Goal: Information Seeking & Learning: Stay updated

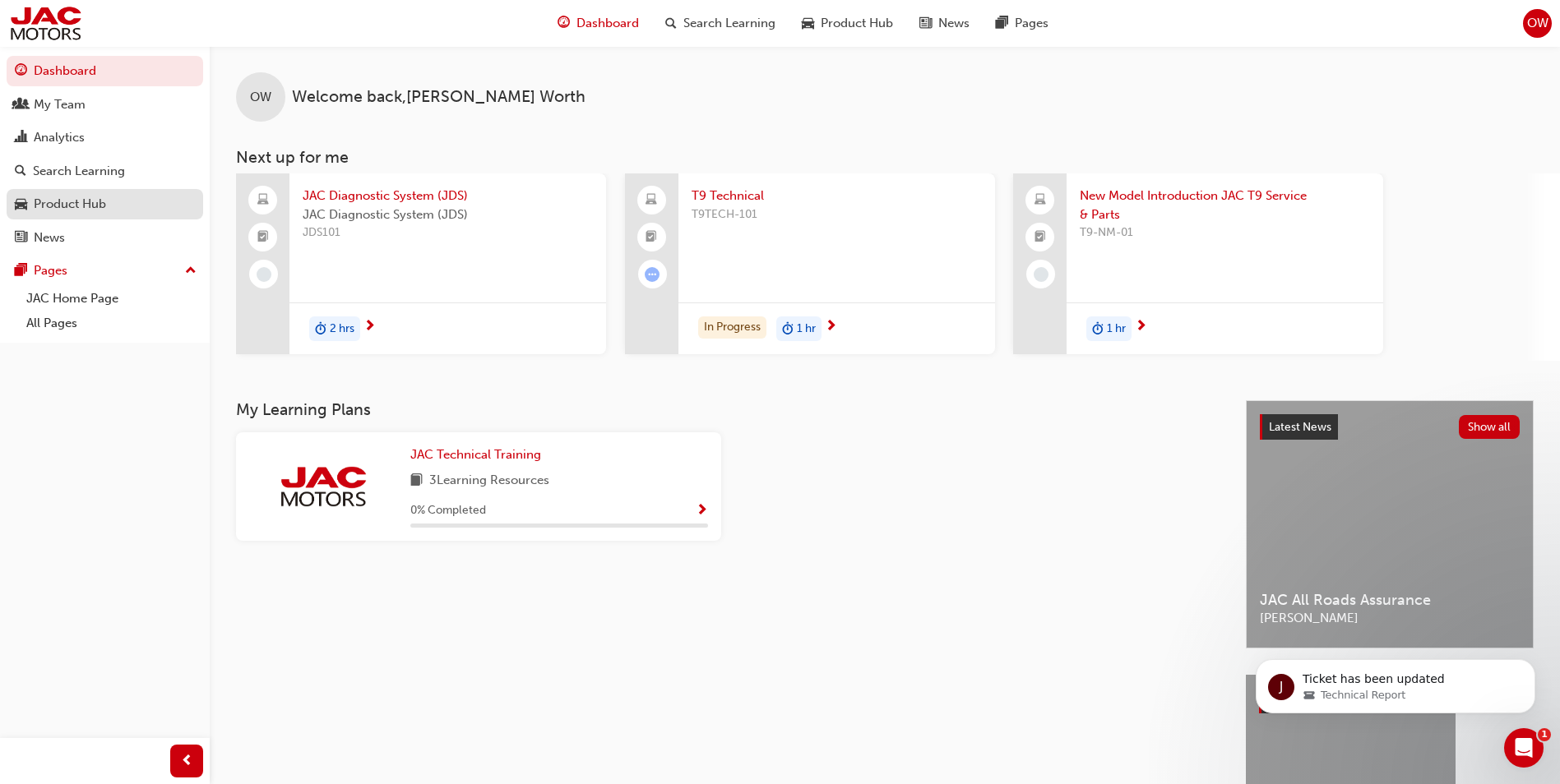
click at [70, 205] on div "Product Hub" at bounding box center [70, 204] width 72 height 19
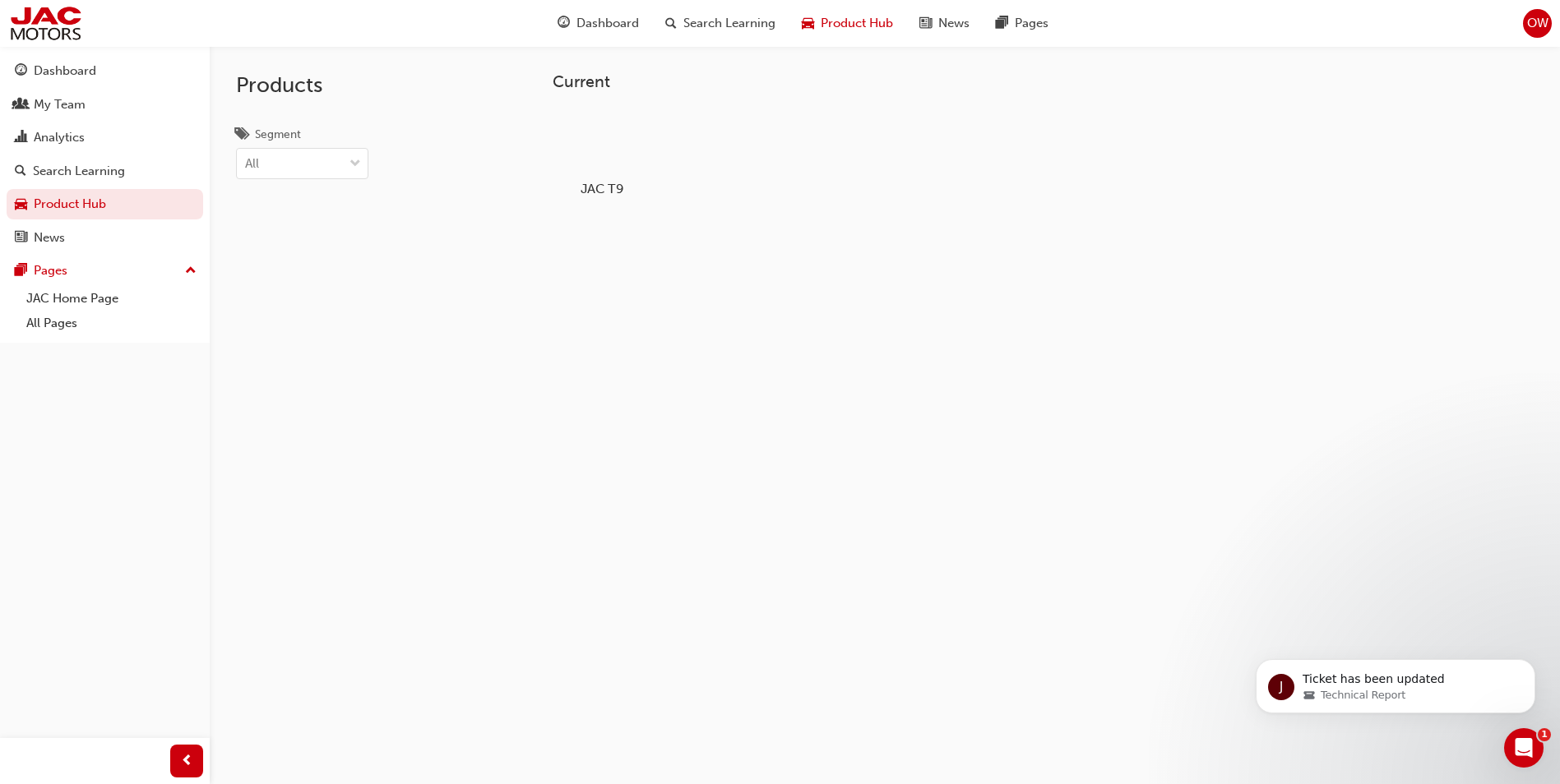
click at [610, 144] on div at bounding box center [603, 142] width 91 height 66
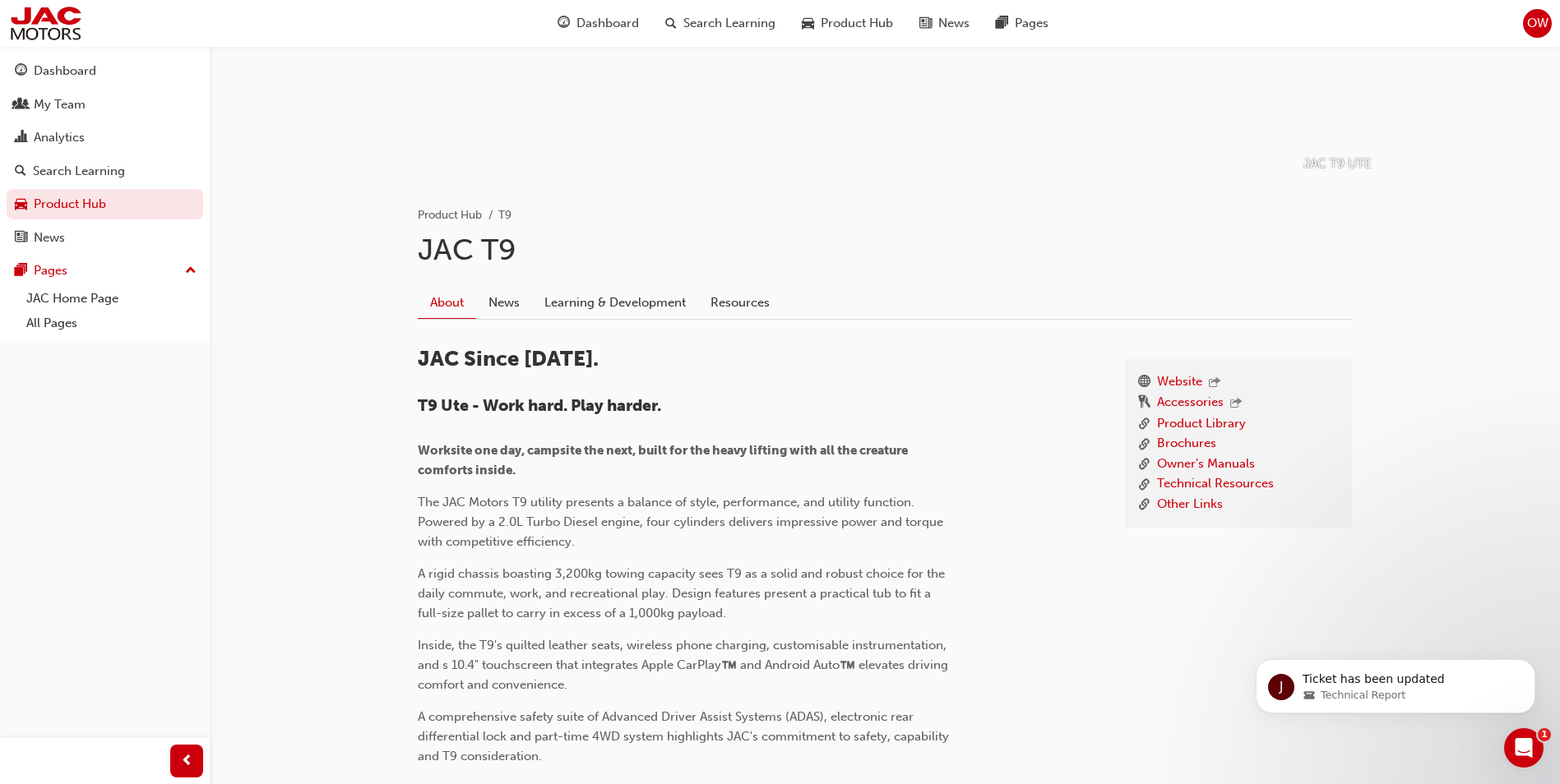
scroll to position [165, 0]
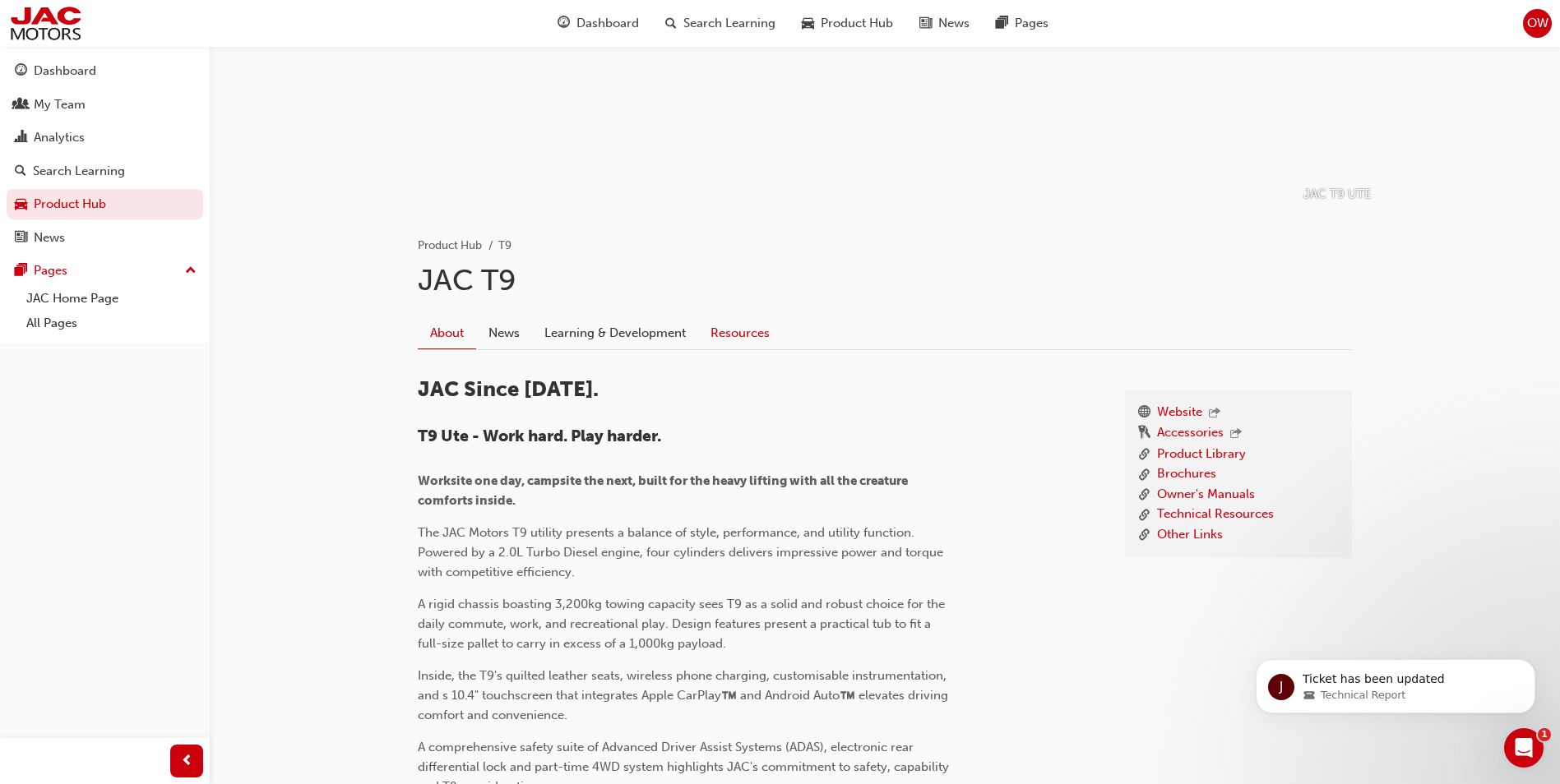
click at [729, 333] on link "Resources" at bounding box center [740, 332] width 84 height 31
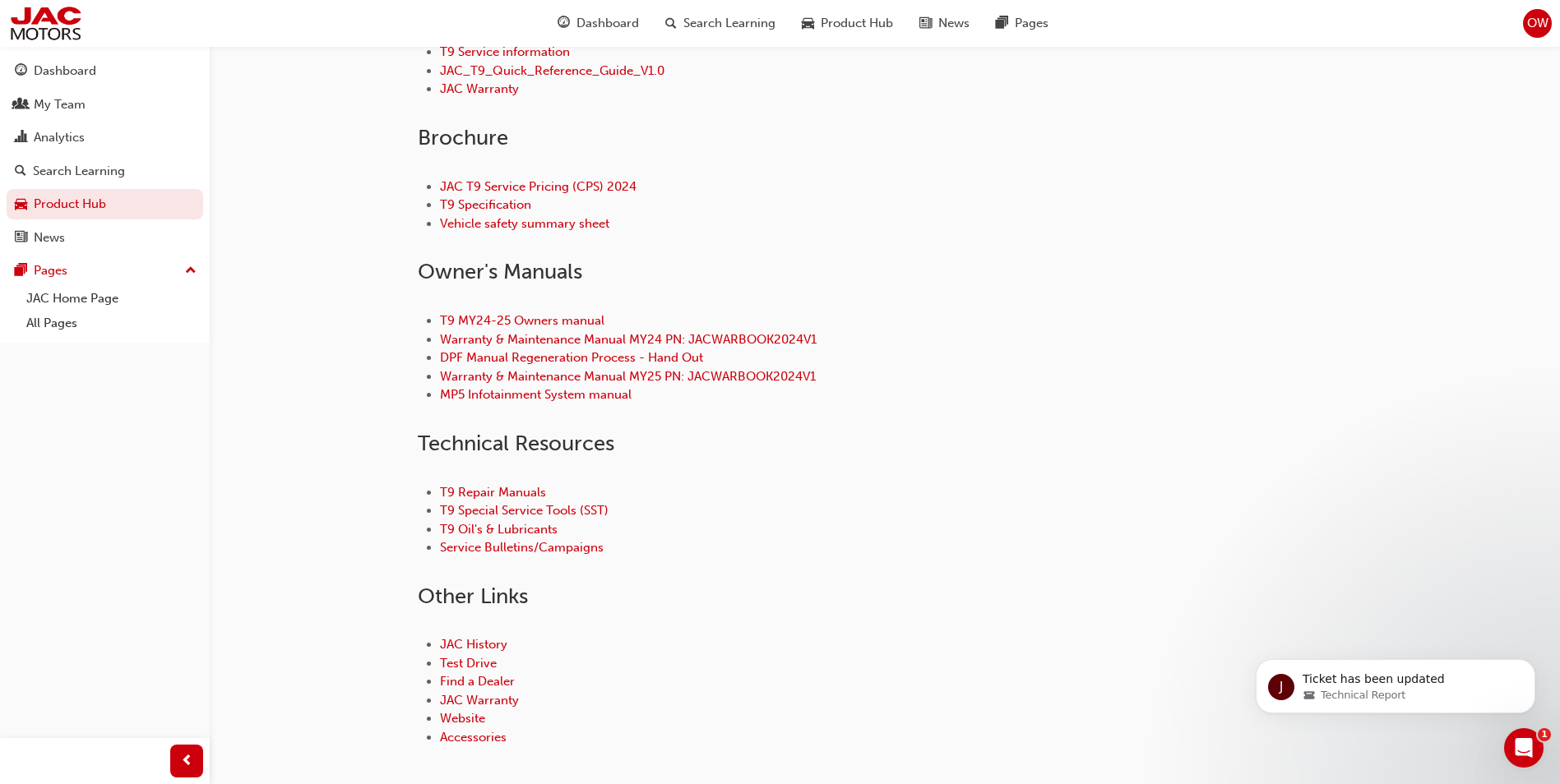
scroll to position [633, 0]
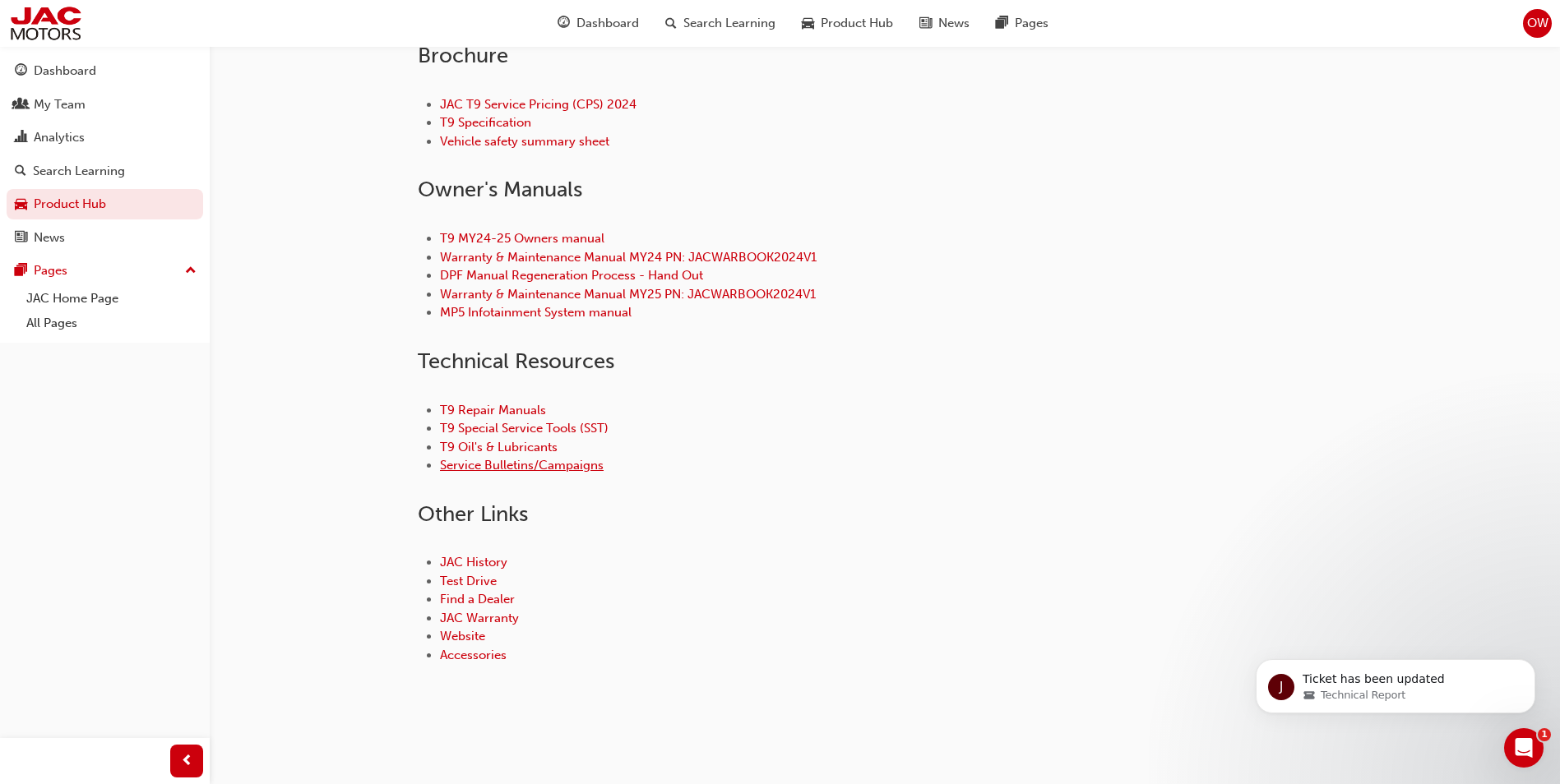
click at [541, 467] on link "Service Bulletins/Campaigns" at bounding box center [522, 465] width 164 height 15
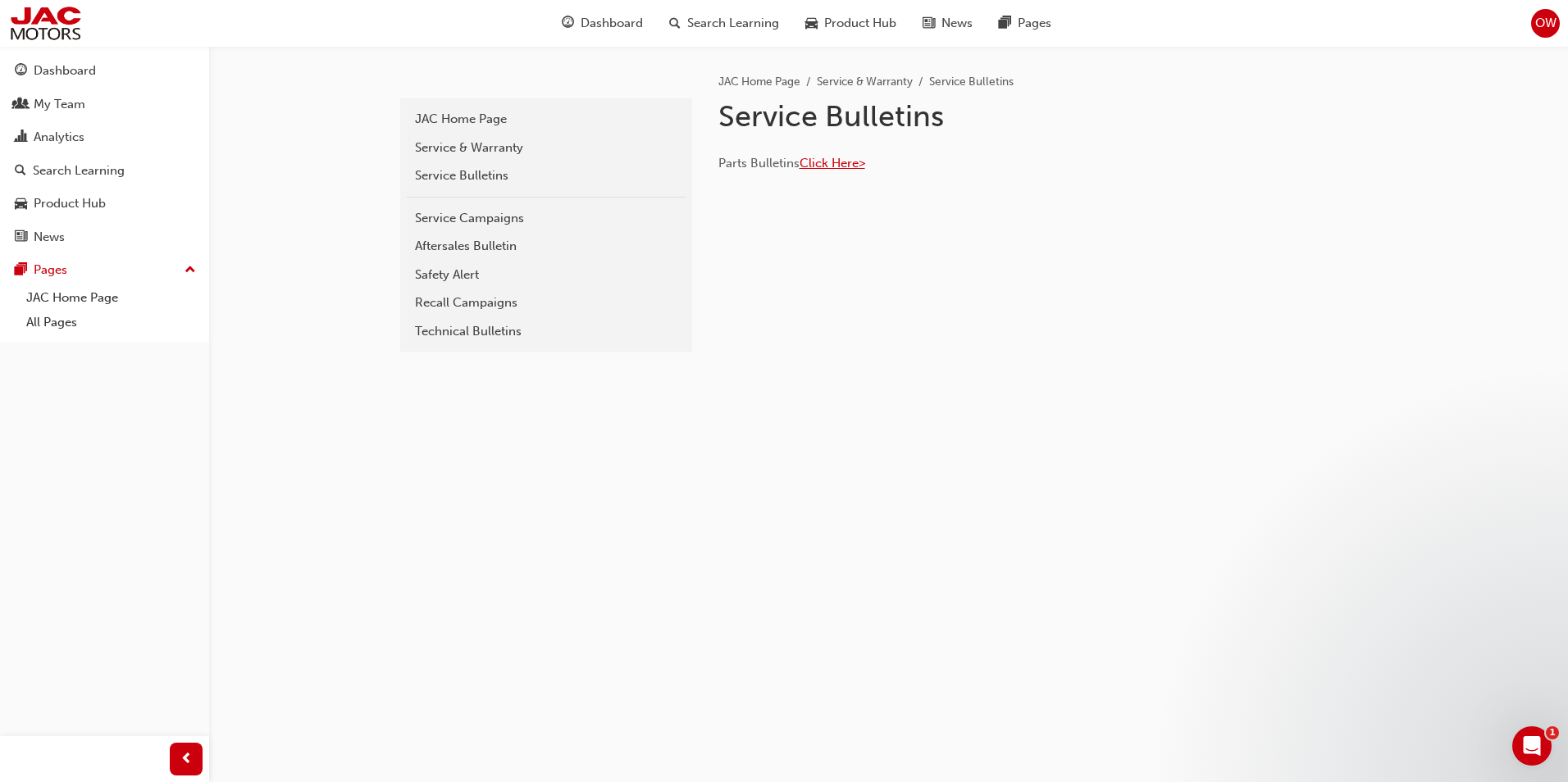
click at [852, 164] on span "Click Here>" at bounding box center [833, 163] width 66 height 15
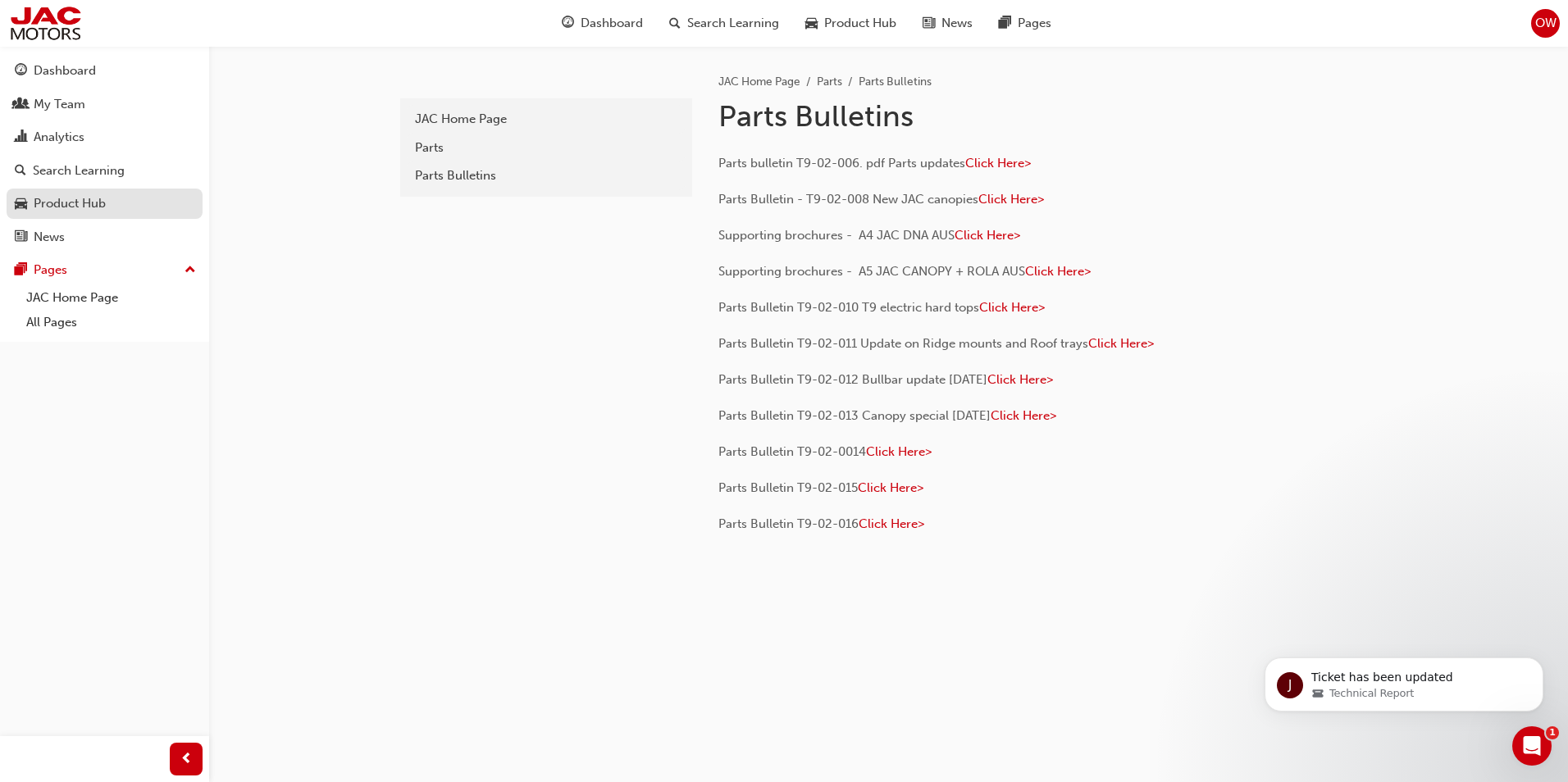
click at [77, 203] on div "Product Hub" at bounding box center [69, 203] width 72 height 19
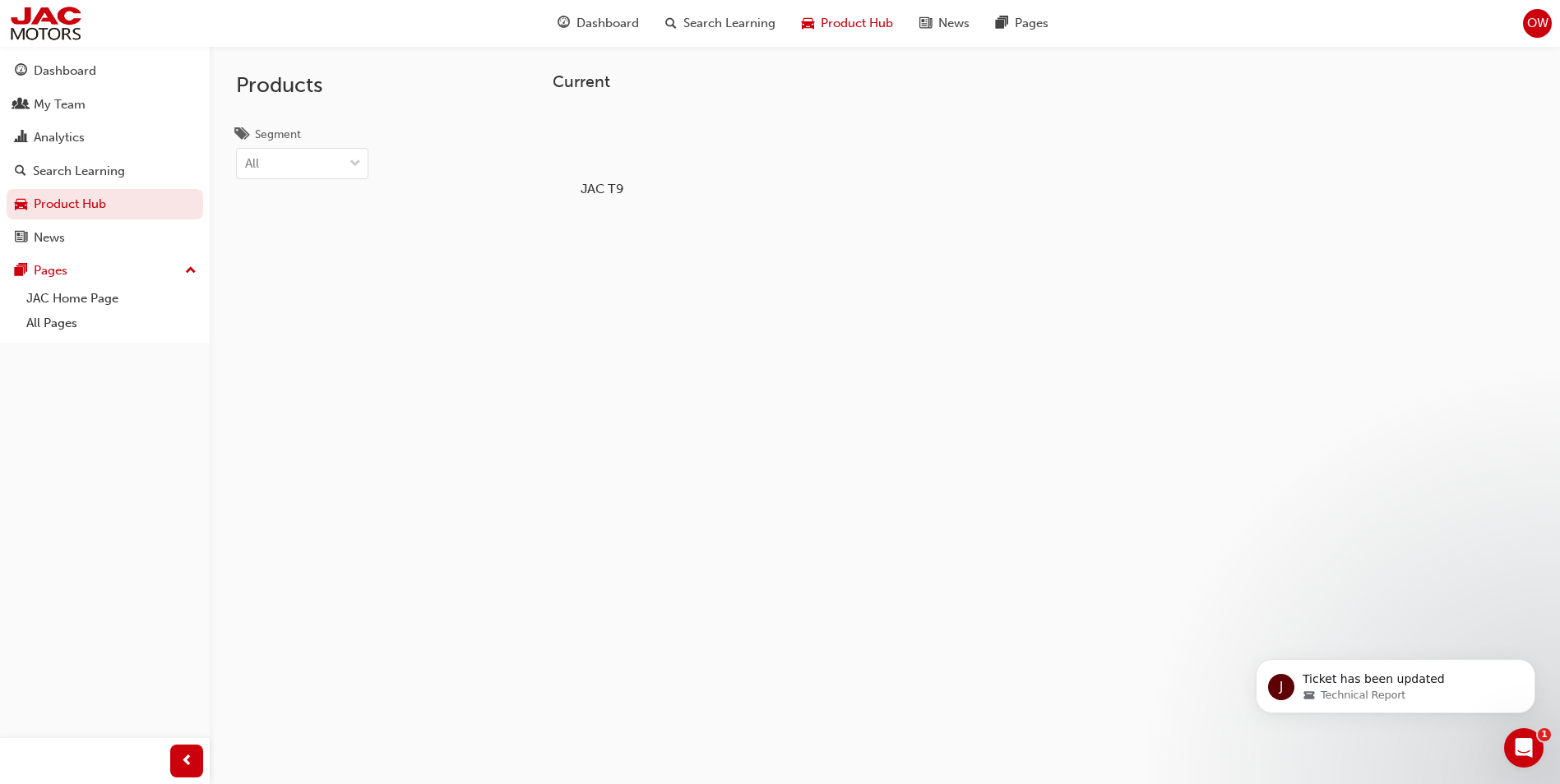
click at [609, 145] on div at bounding box center [603, 142] width 91 height 66
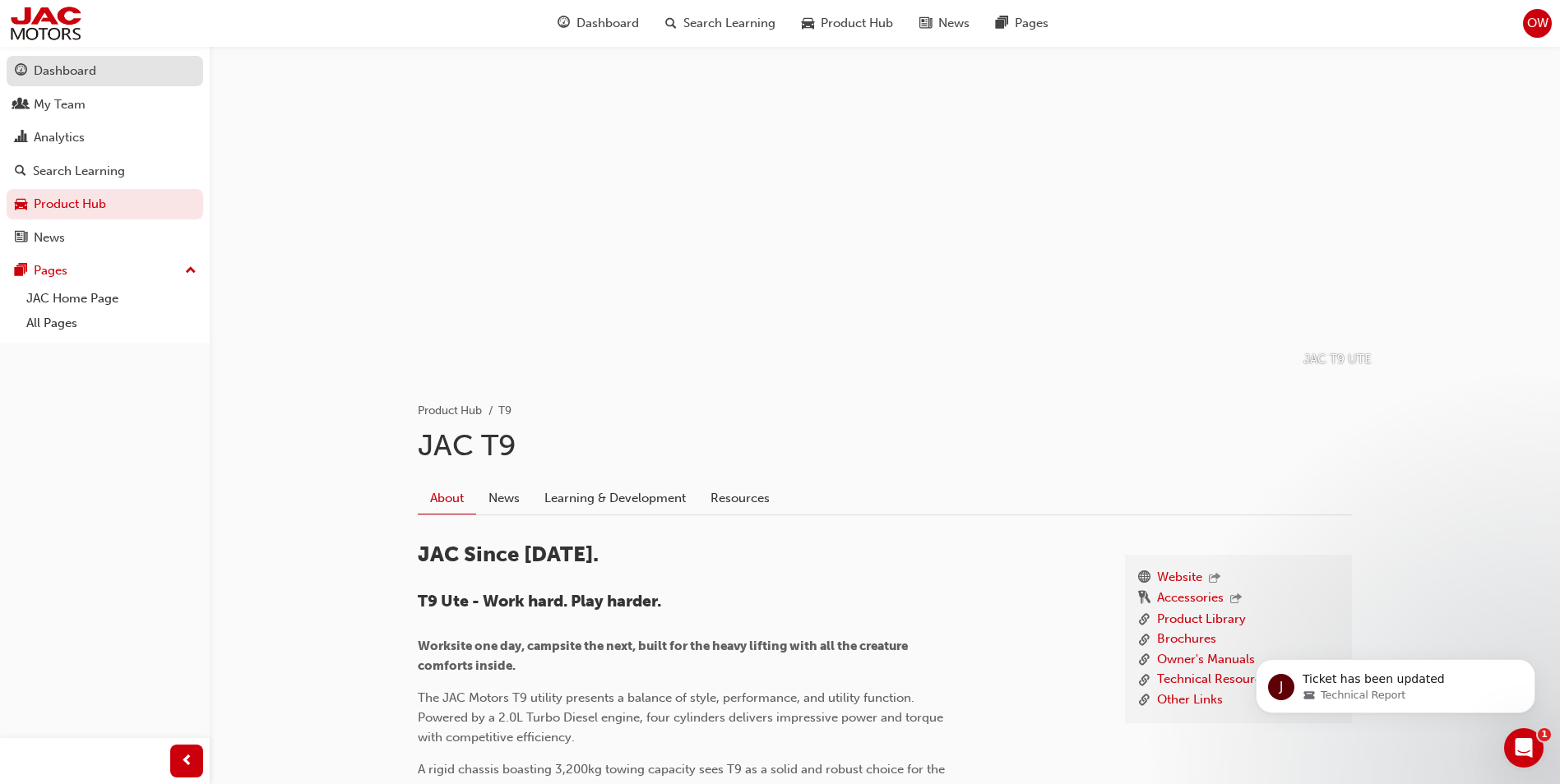
click at [53, 76] on div "Dashboard" at bounding box center [65, 70] width 62 height 19
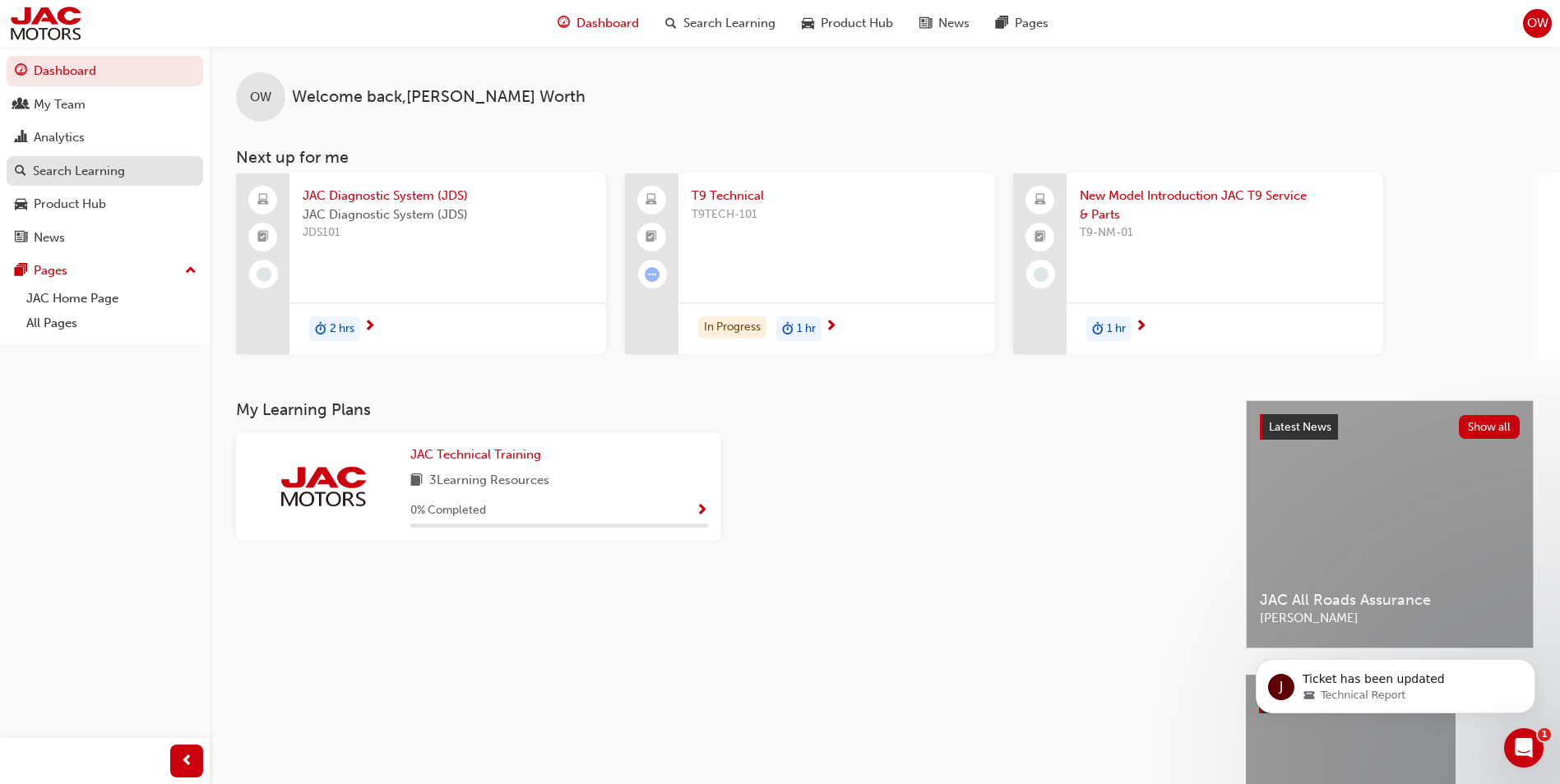
click at [67, 167] on div "Search Learning" at bounding box center [78, 171] width 92 height 19
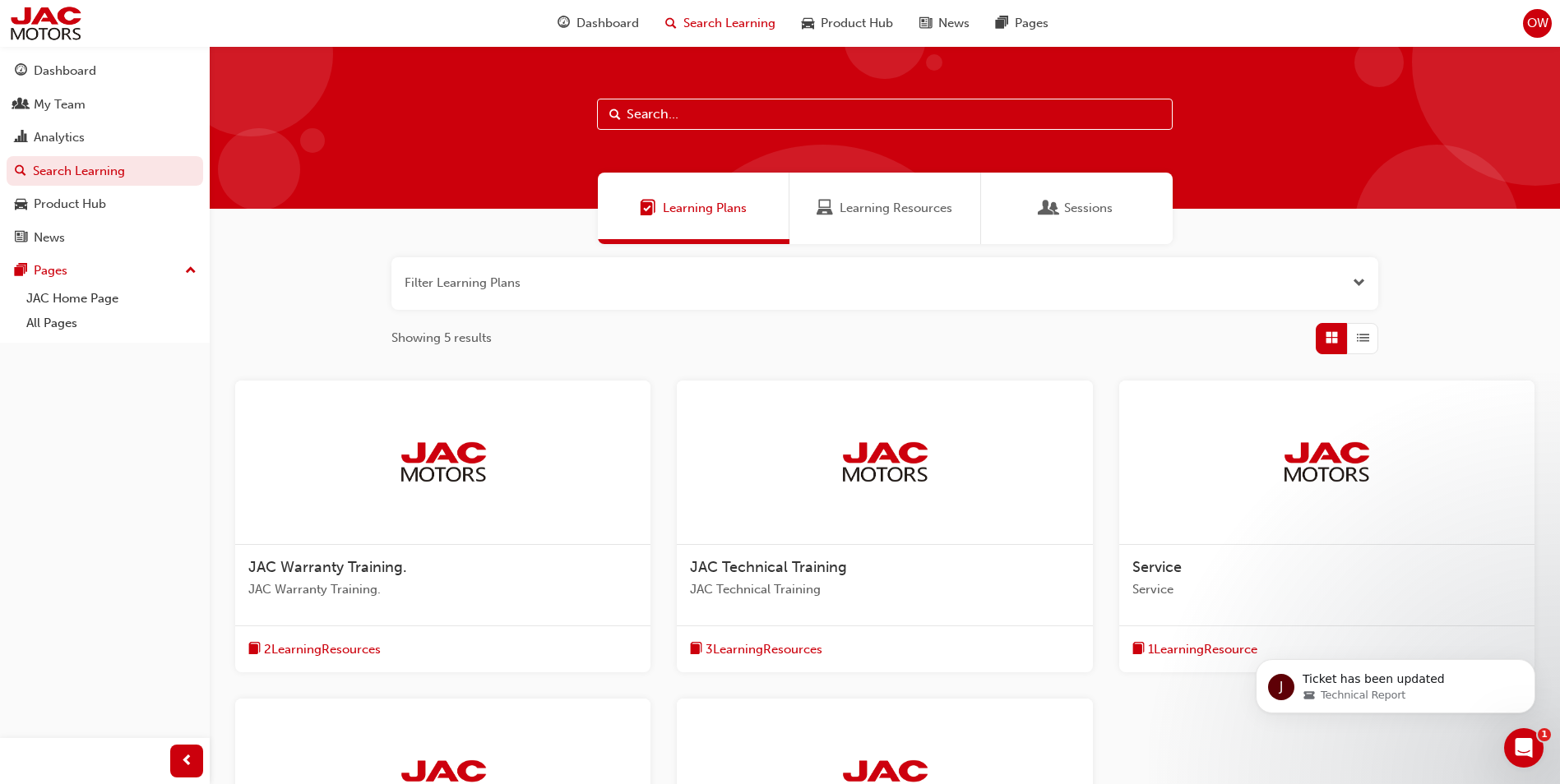
scroll to position [367, 0]
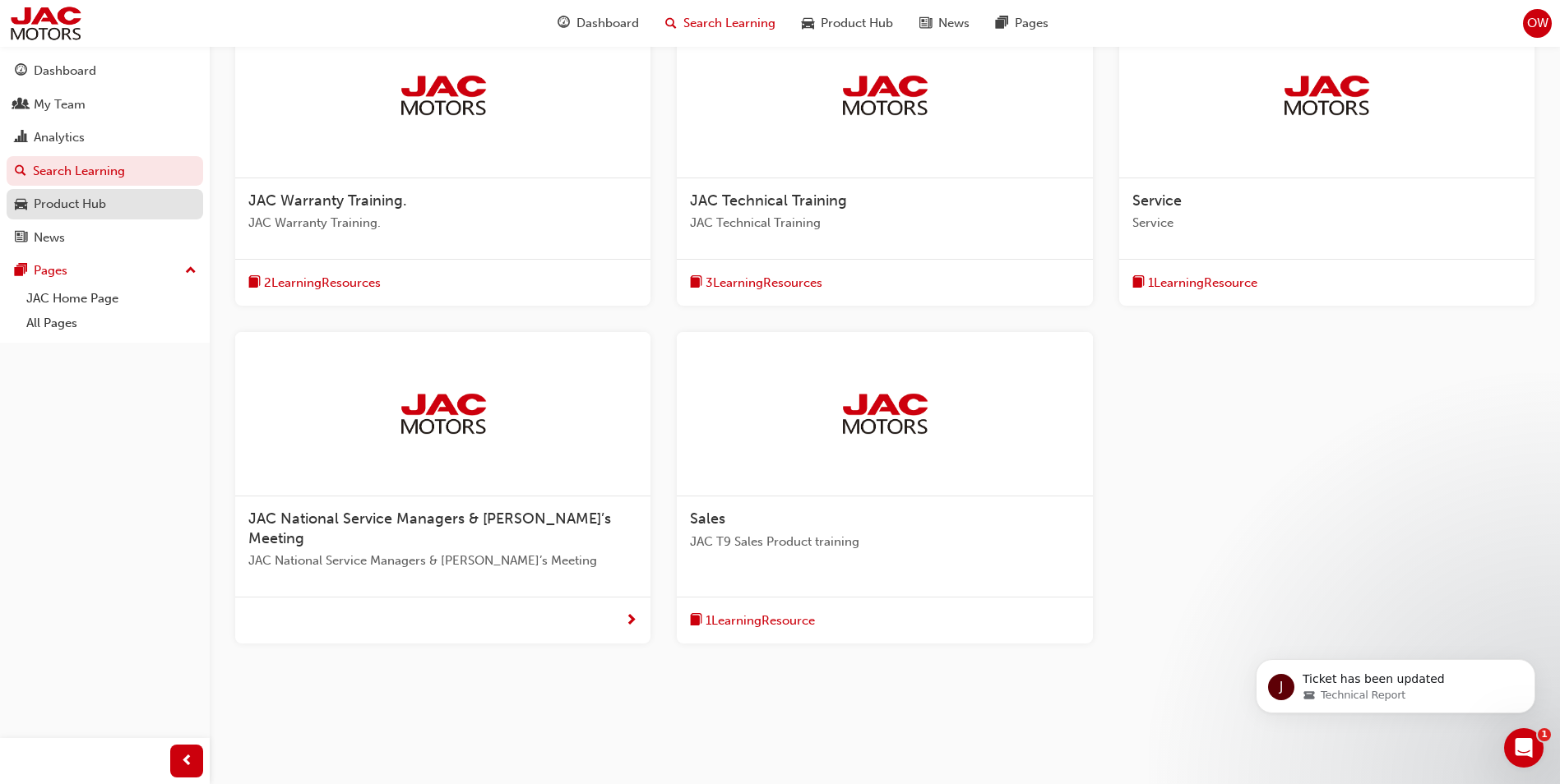
click at [76, 208] on div "Product Hub" at bounding box center [70, 204] width 72 height 19
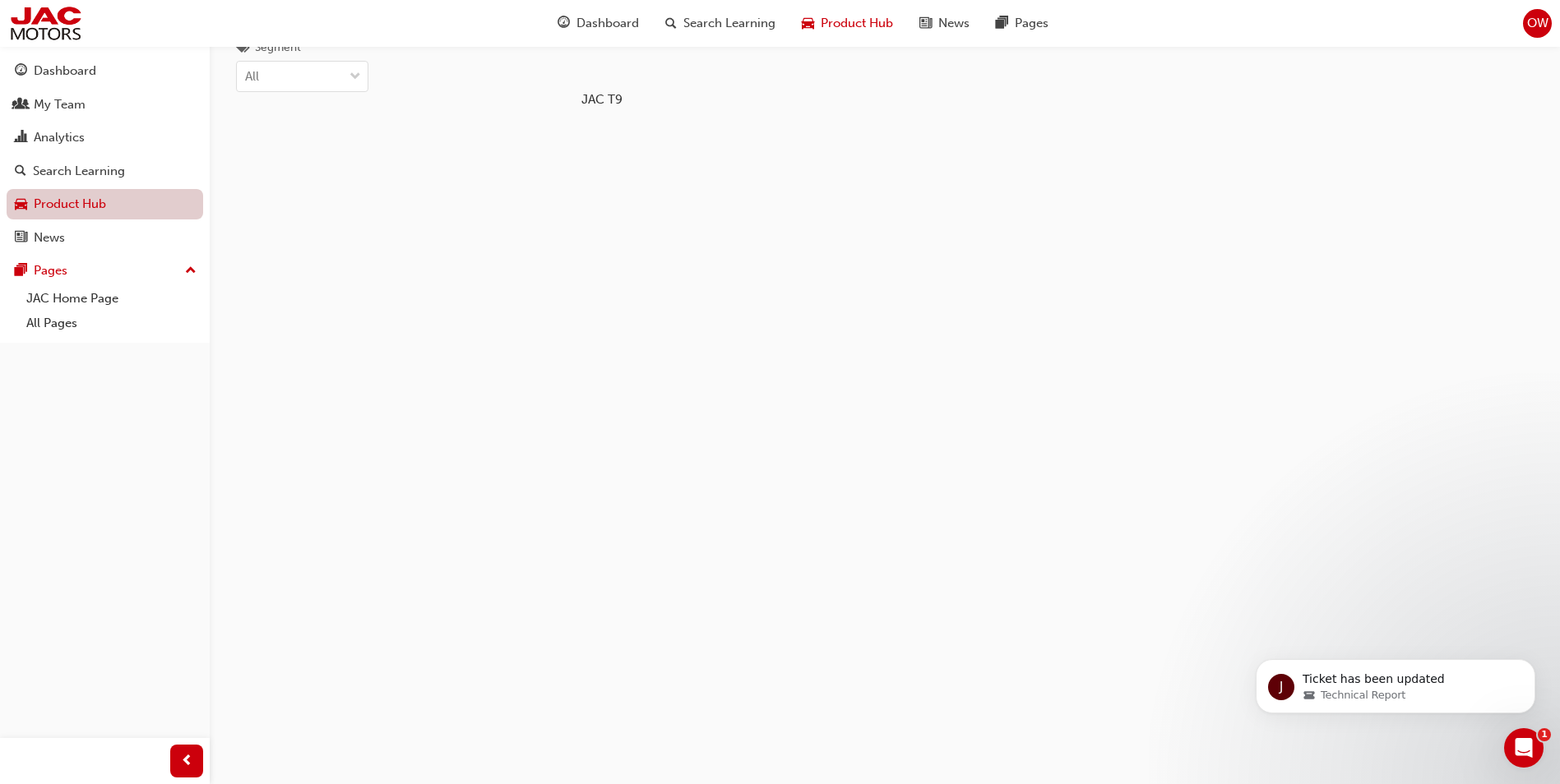
scroll to position [87, 0]
click at [604, 44] on div "Dashboard Search Learning Product Hub News Pages" at bounding box center [802, 23] width 530 height 47
click at [608, 67] on div at bounding box center [603, 54] width 91 height 66
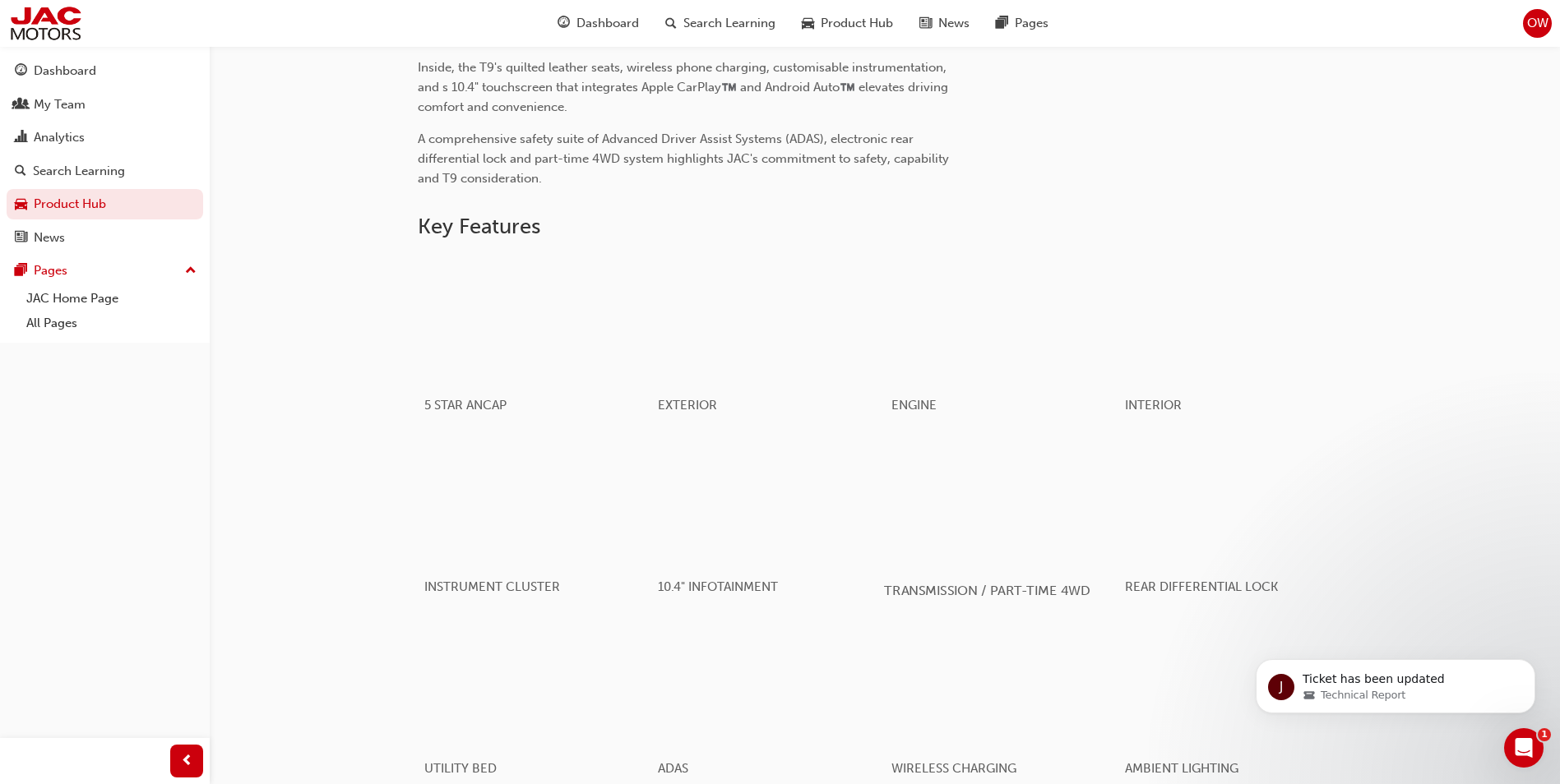
scroll to position [330, 0]
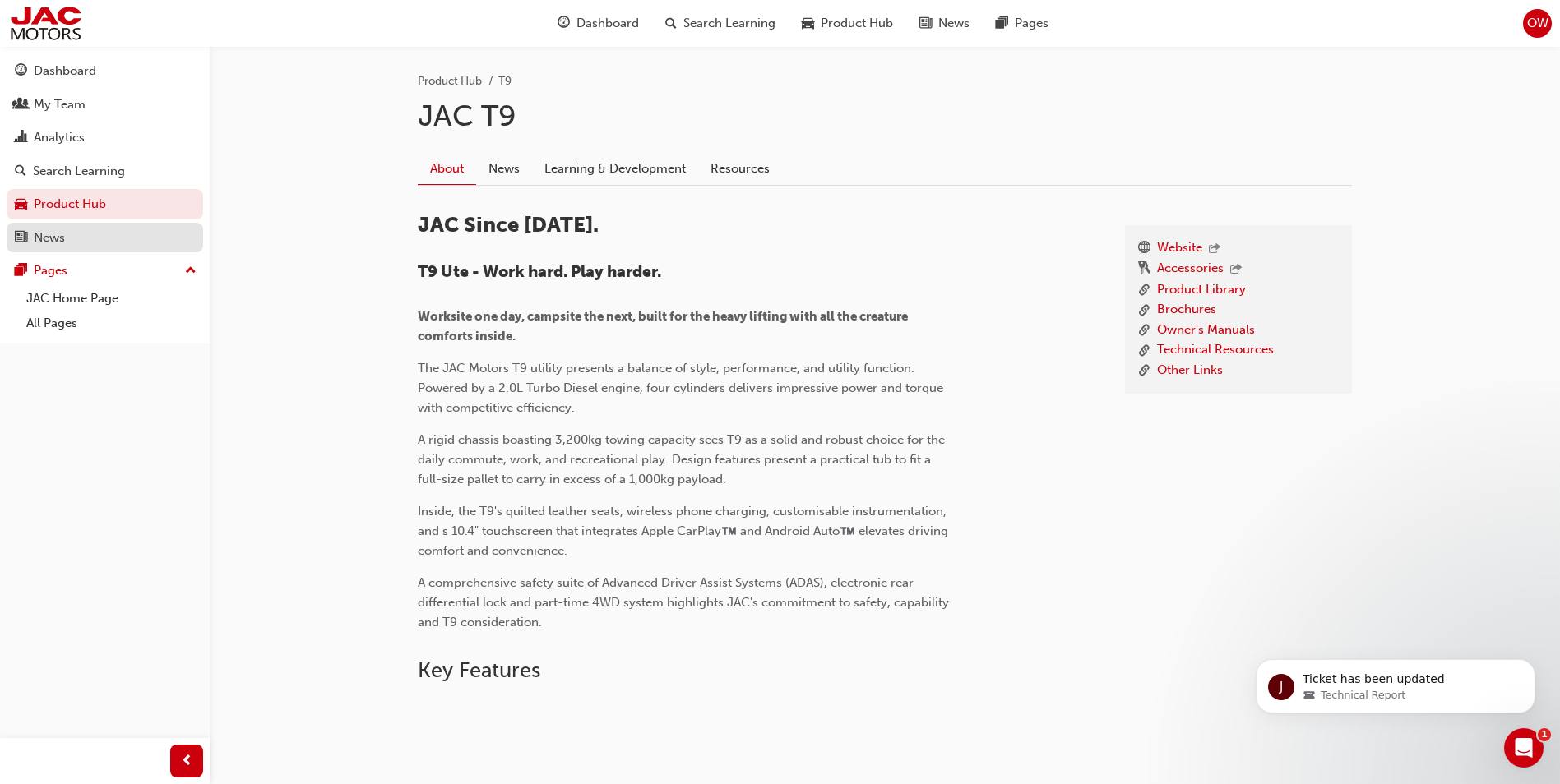
click at [59, 236] on div "News" at bounding box center [49, 238] width 31 height 19
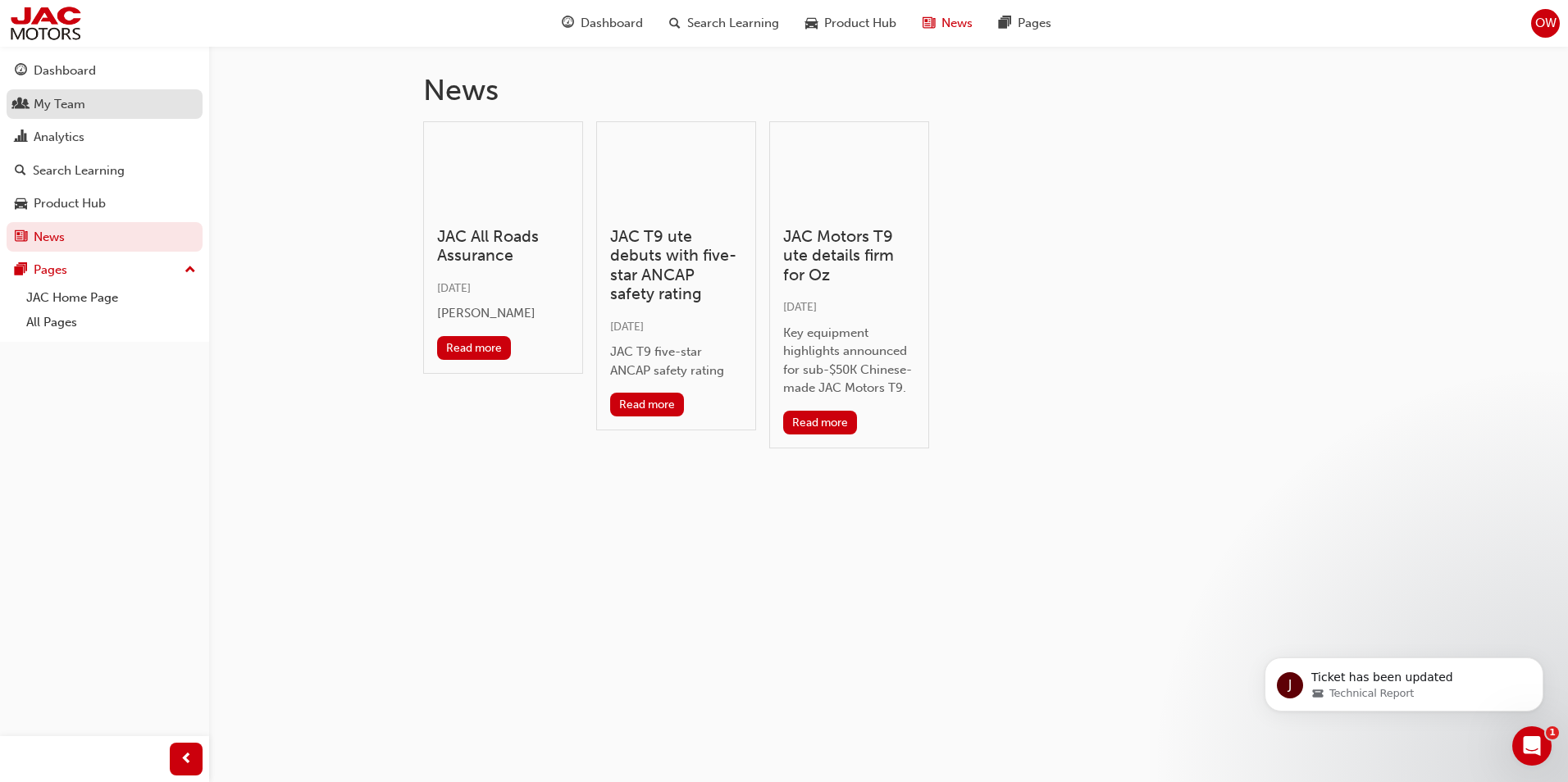
click at [52, 100] on div "My Team" at bounding box center [60, 104] width 52 height 19
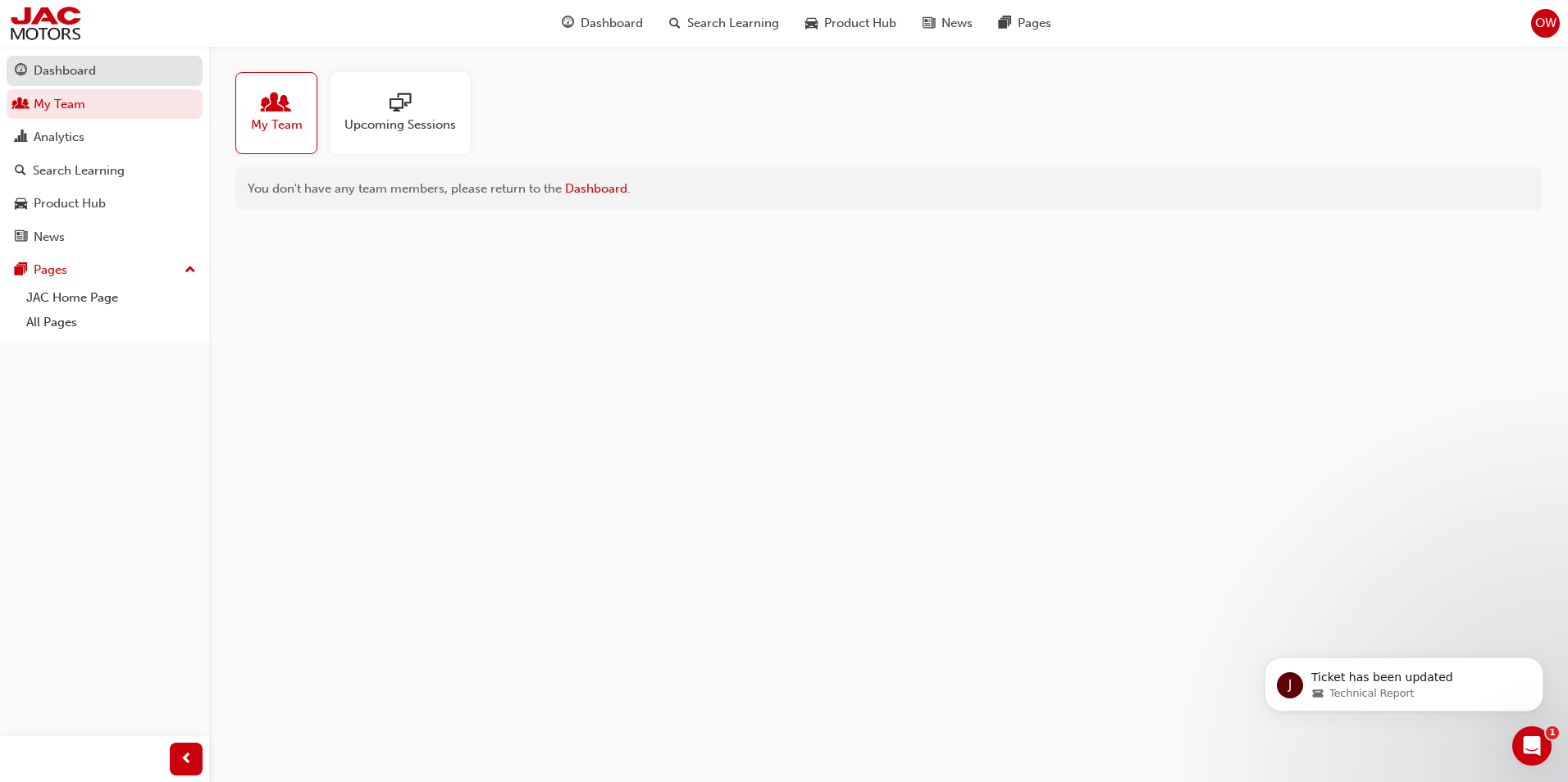
click at [66, 76] on div "Dashboard" at bounding box center [65, 70] width 62 height 19
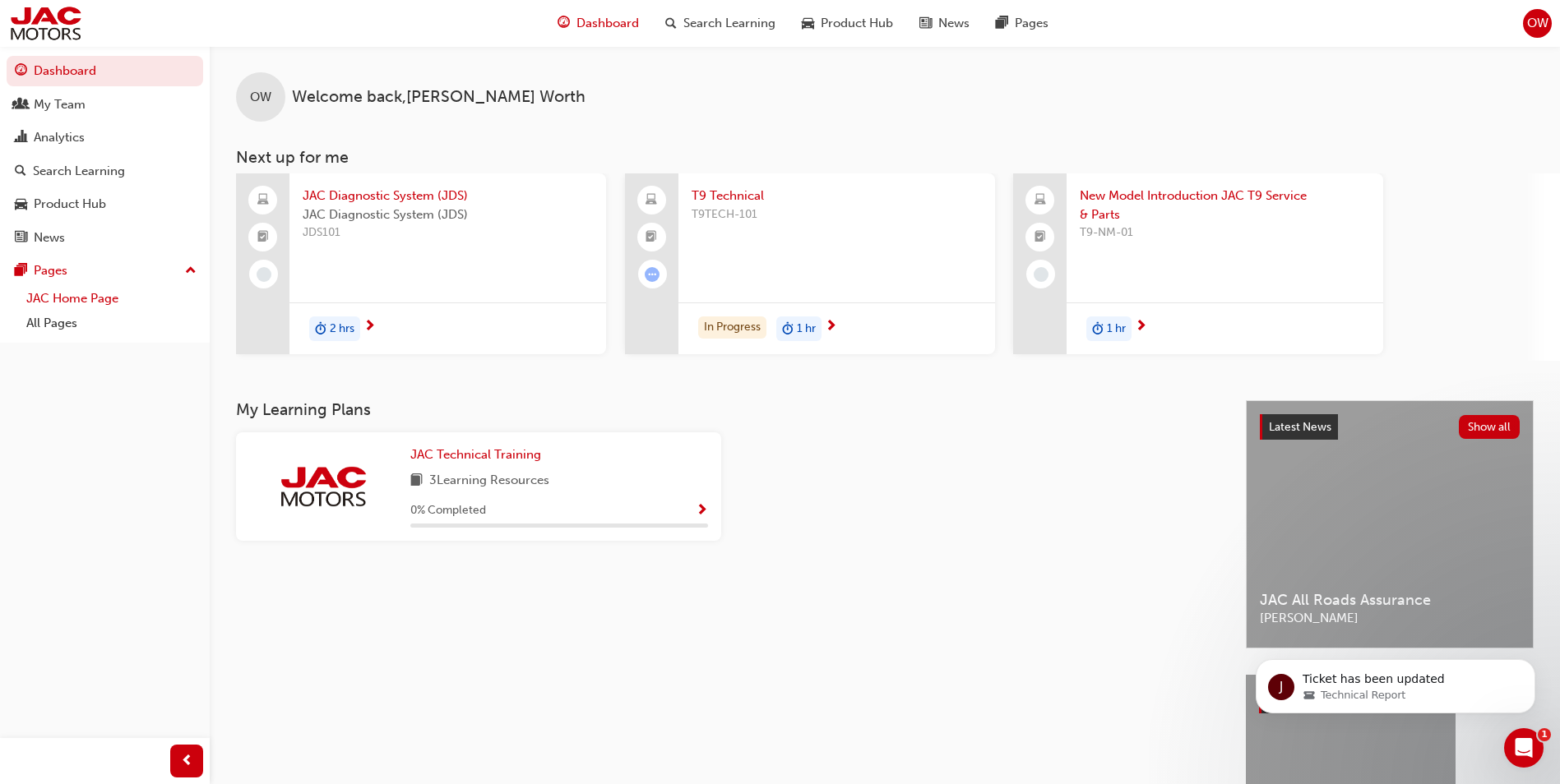
click at [83, 299] on link "JAC Home Page" at bounding box center [111, 298] width 184 height 26
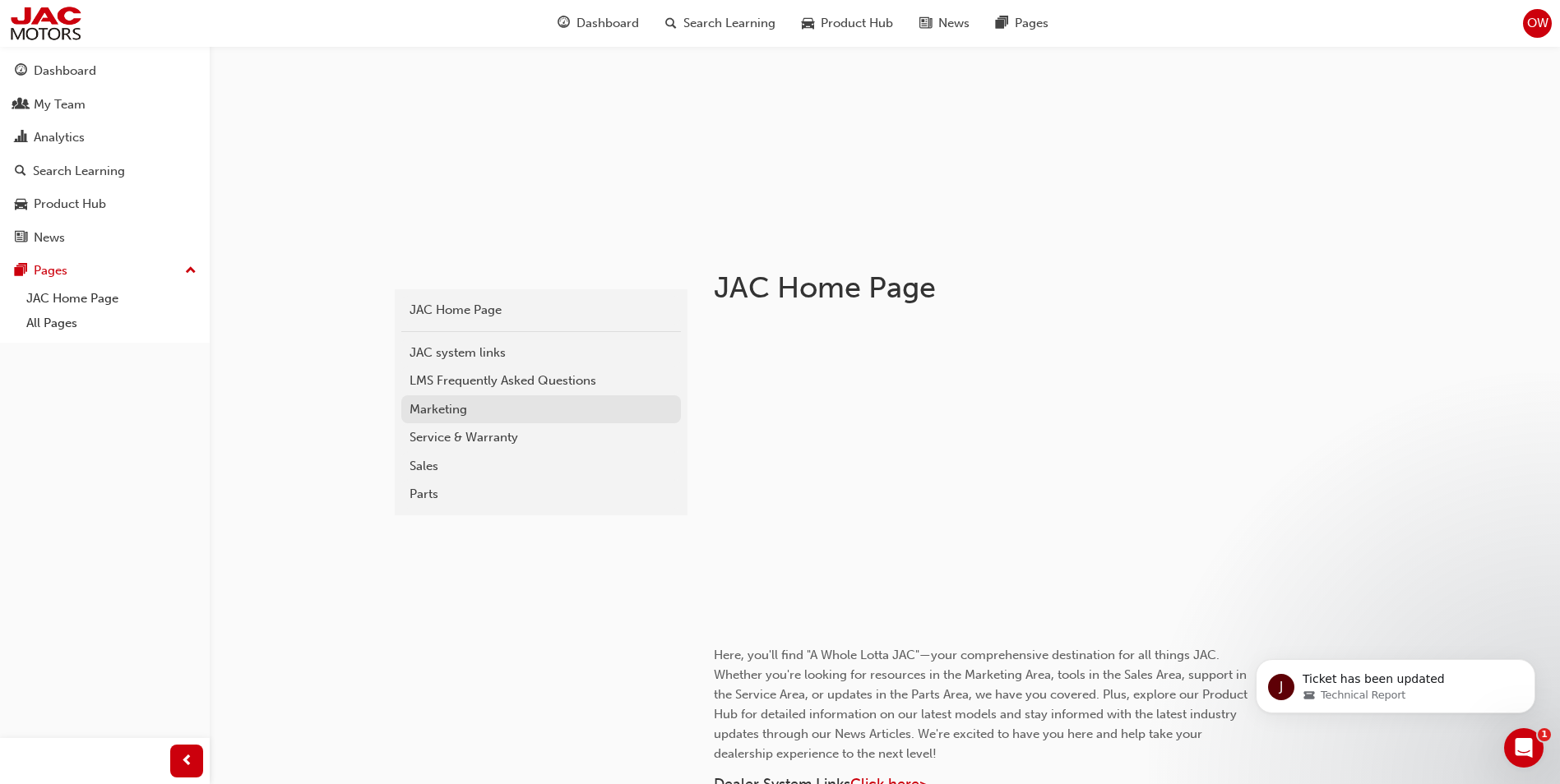
scroll to position [165, 0]
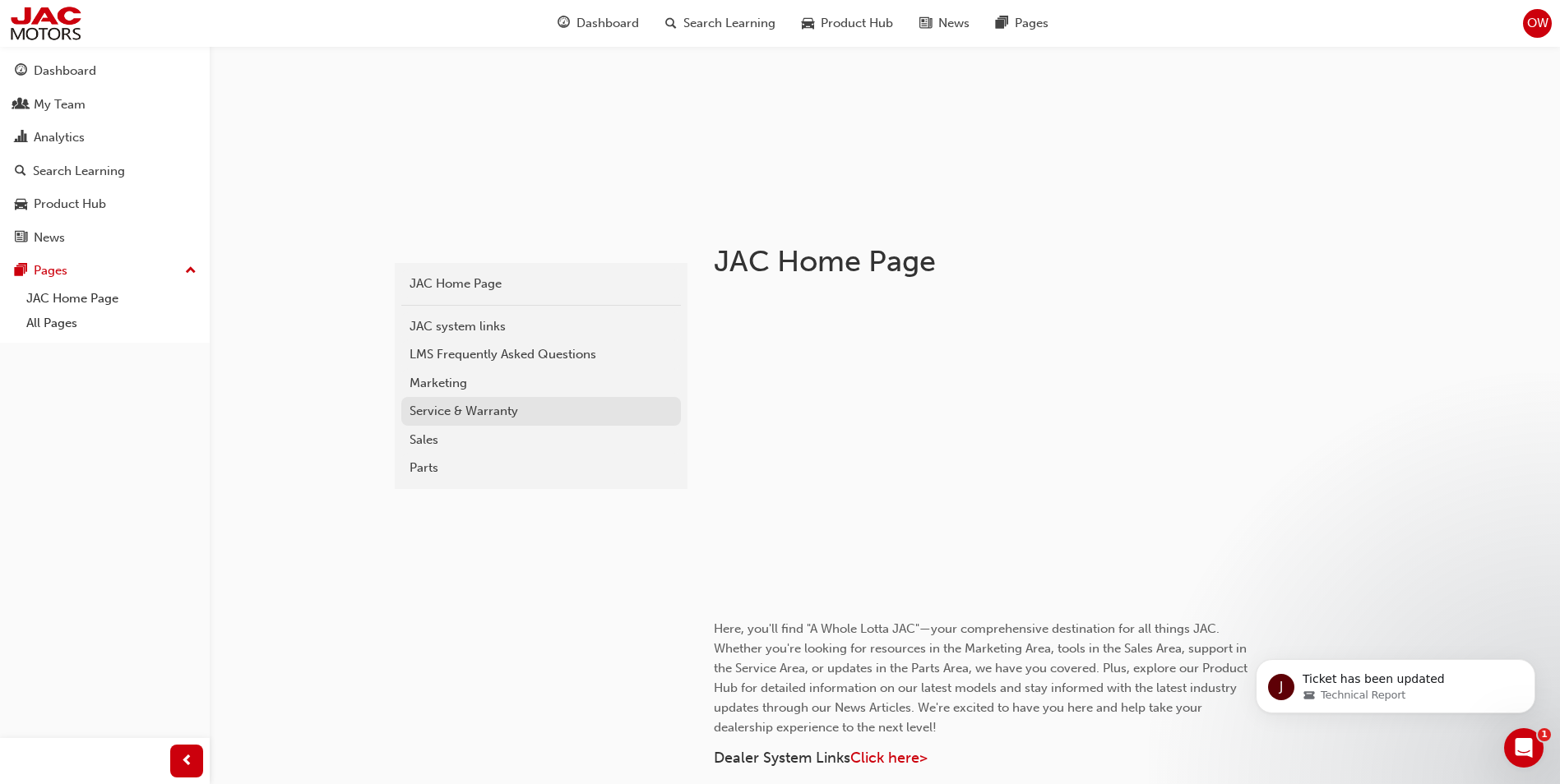
click at [499, 413] on div "Service & Warranty" at bounding box center [541, 411] width 263 height 19
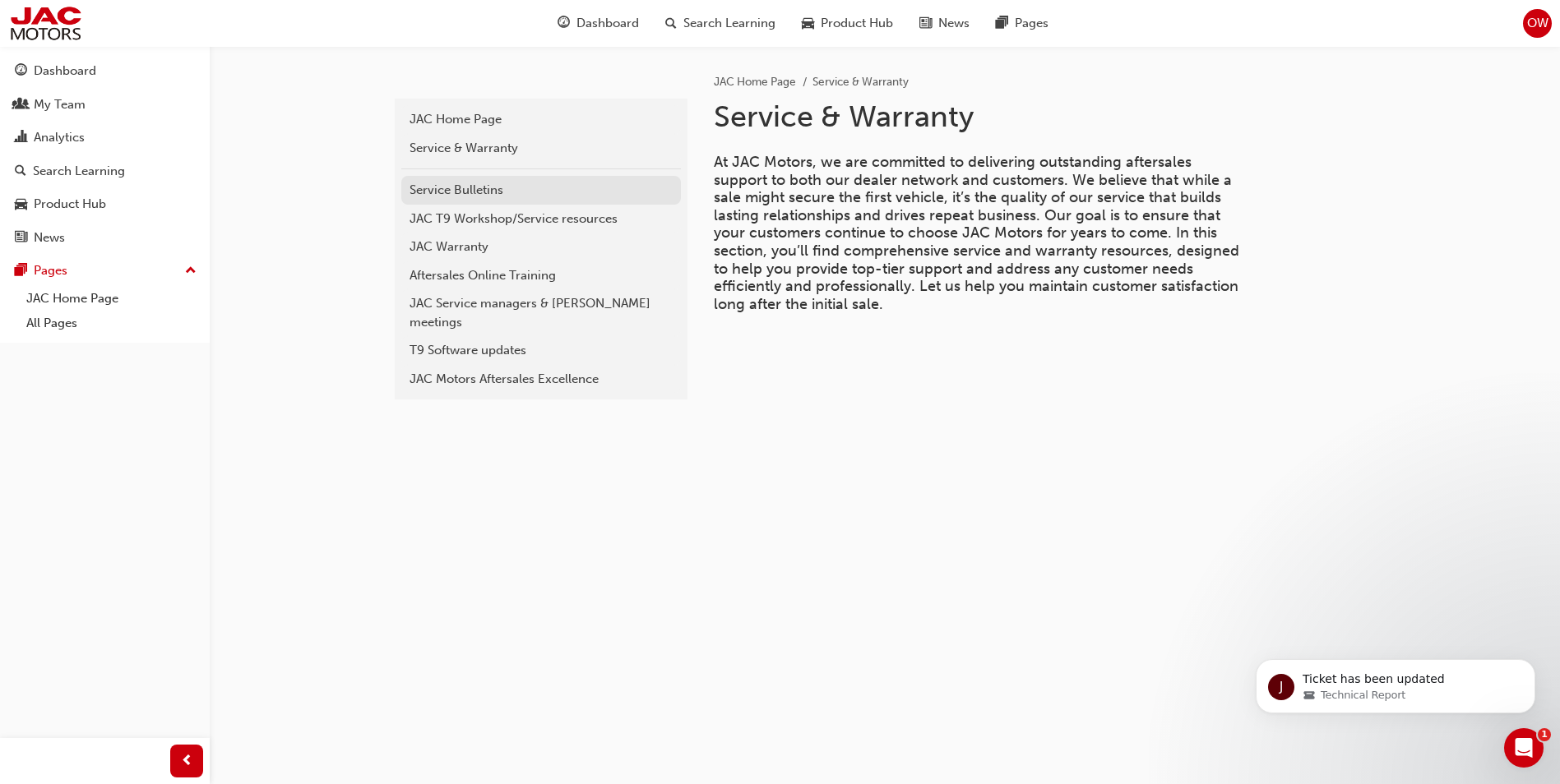
click at [453, 194] on div "Service Bulletins" at bounding box center [541, 190] width 263 height 19
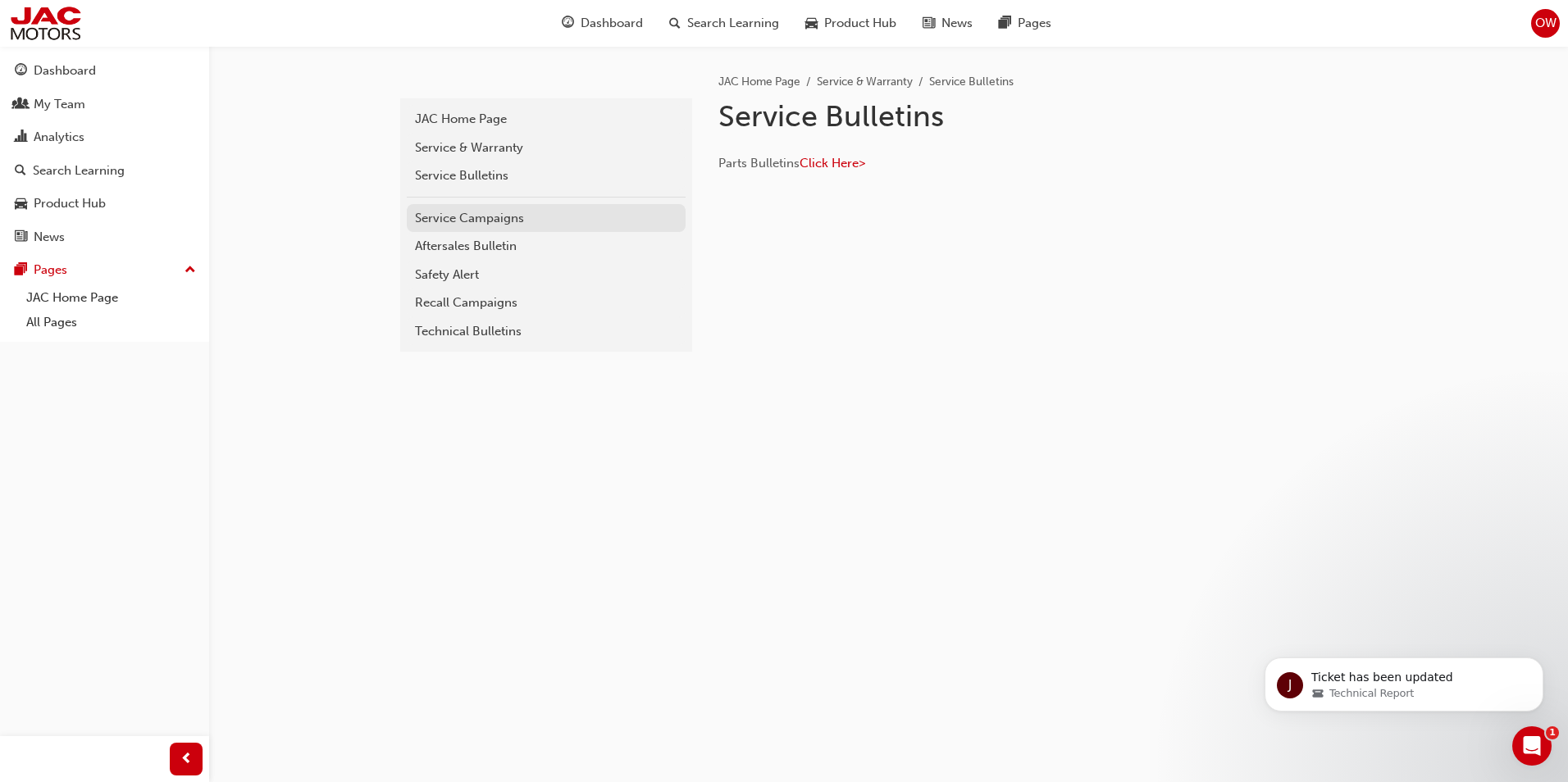
click at [458, 217] on div "Service Campaigns" at bounding box center [546, 218] width 262 height 19
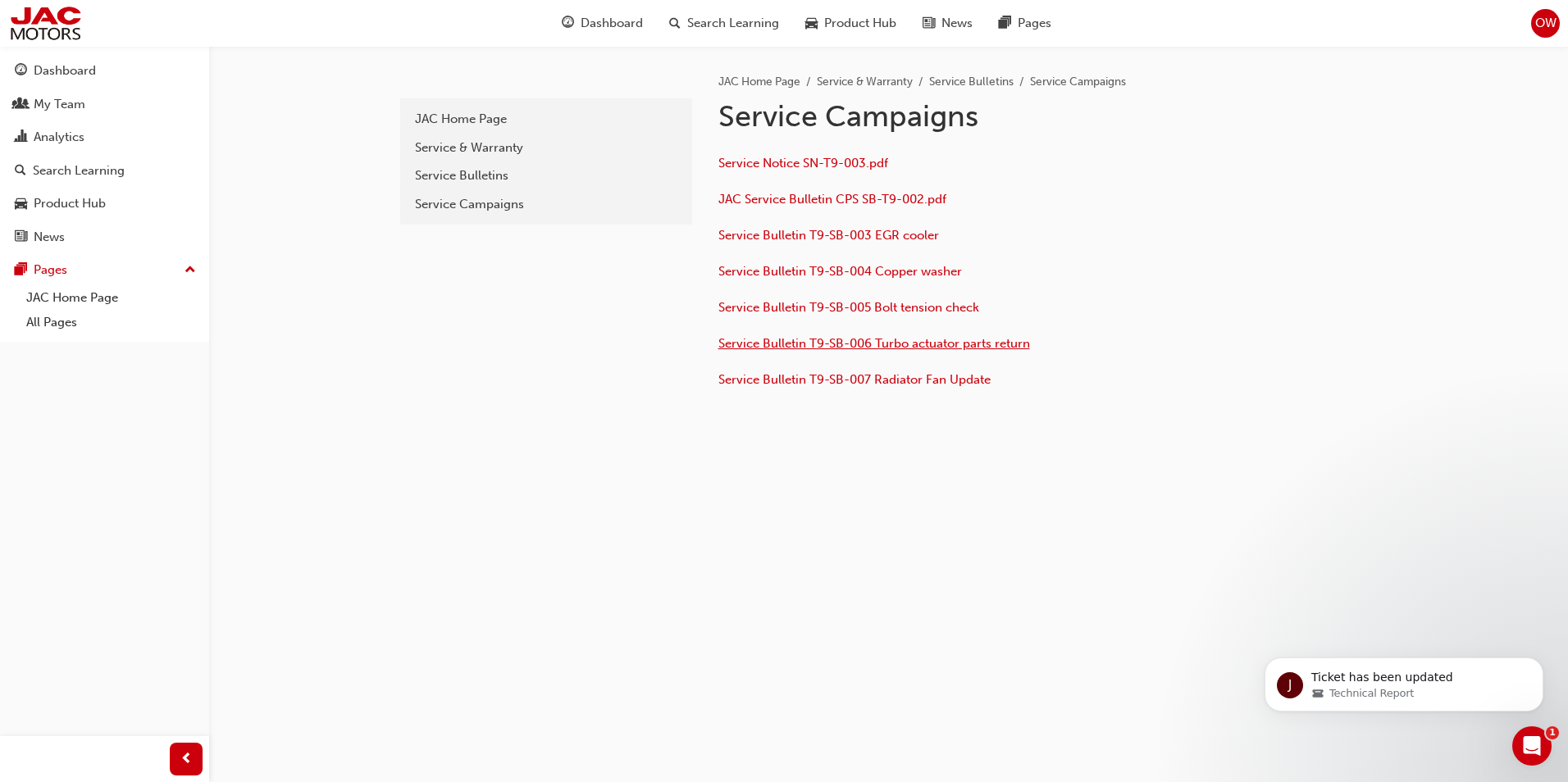
click at [848, 345] on span "Service Bulletin T9-SB-006 Turbo actuator parts return" at bounding box center [874, 343] width 312 height 15
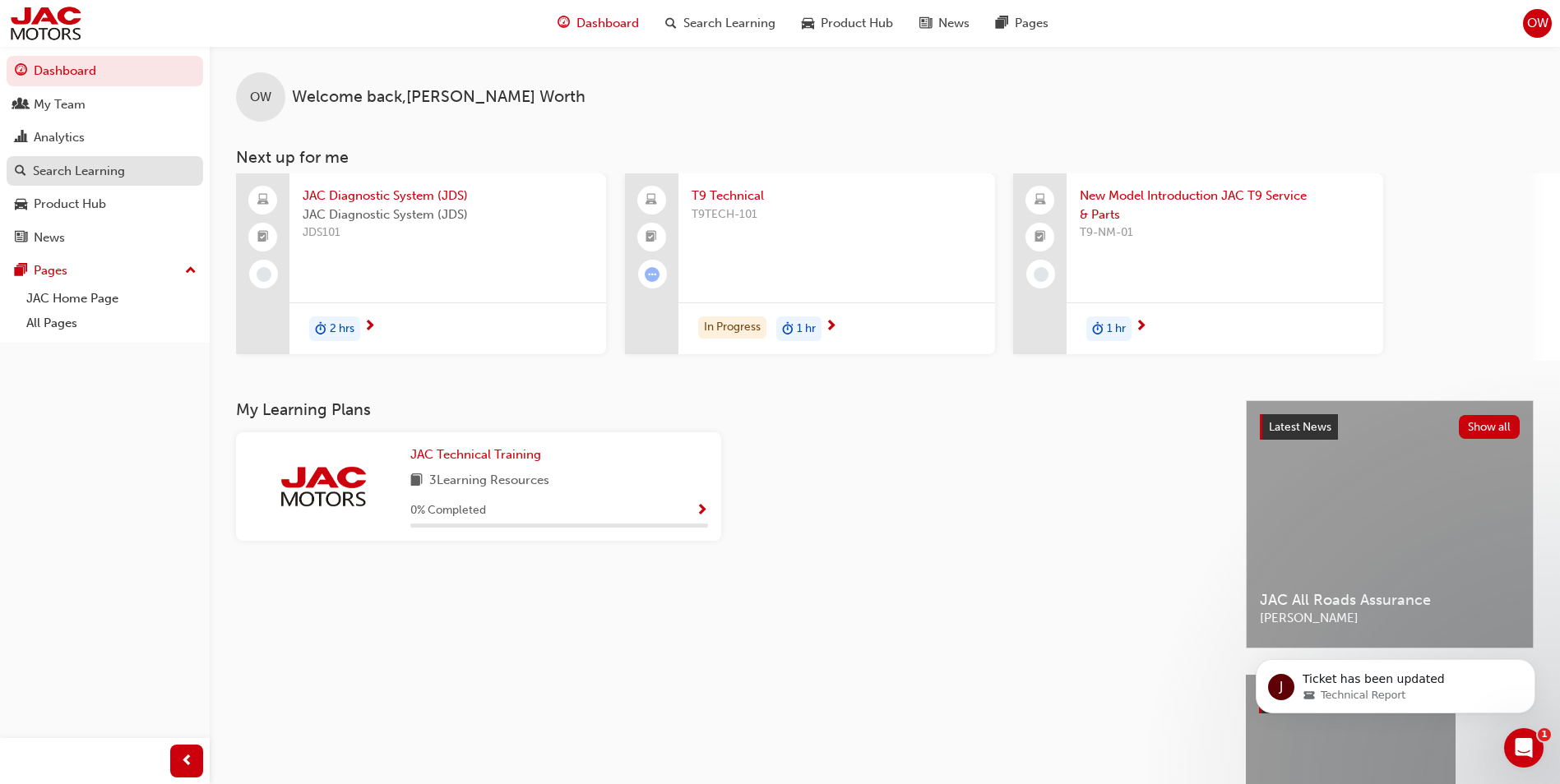
click at [61, 171] on div "Search Learning" at bounding box center [78, 171] width 92 height 19
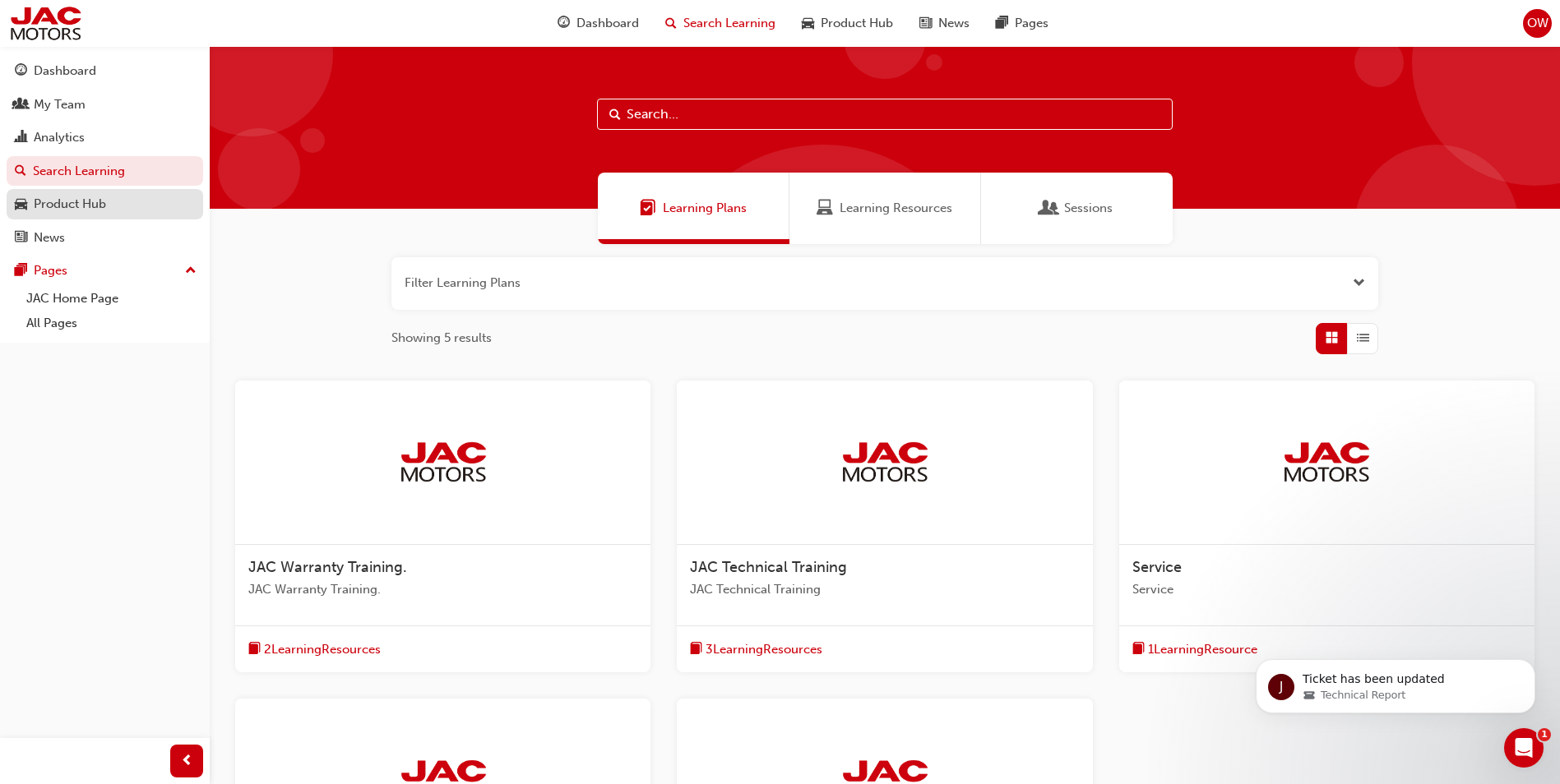
click at [47, 204] on div "Product Hub" at bounding box center [70, 204] width 72 height 19
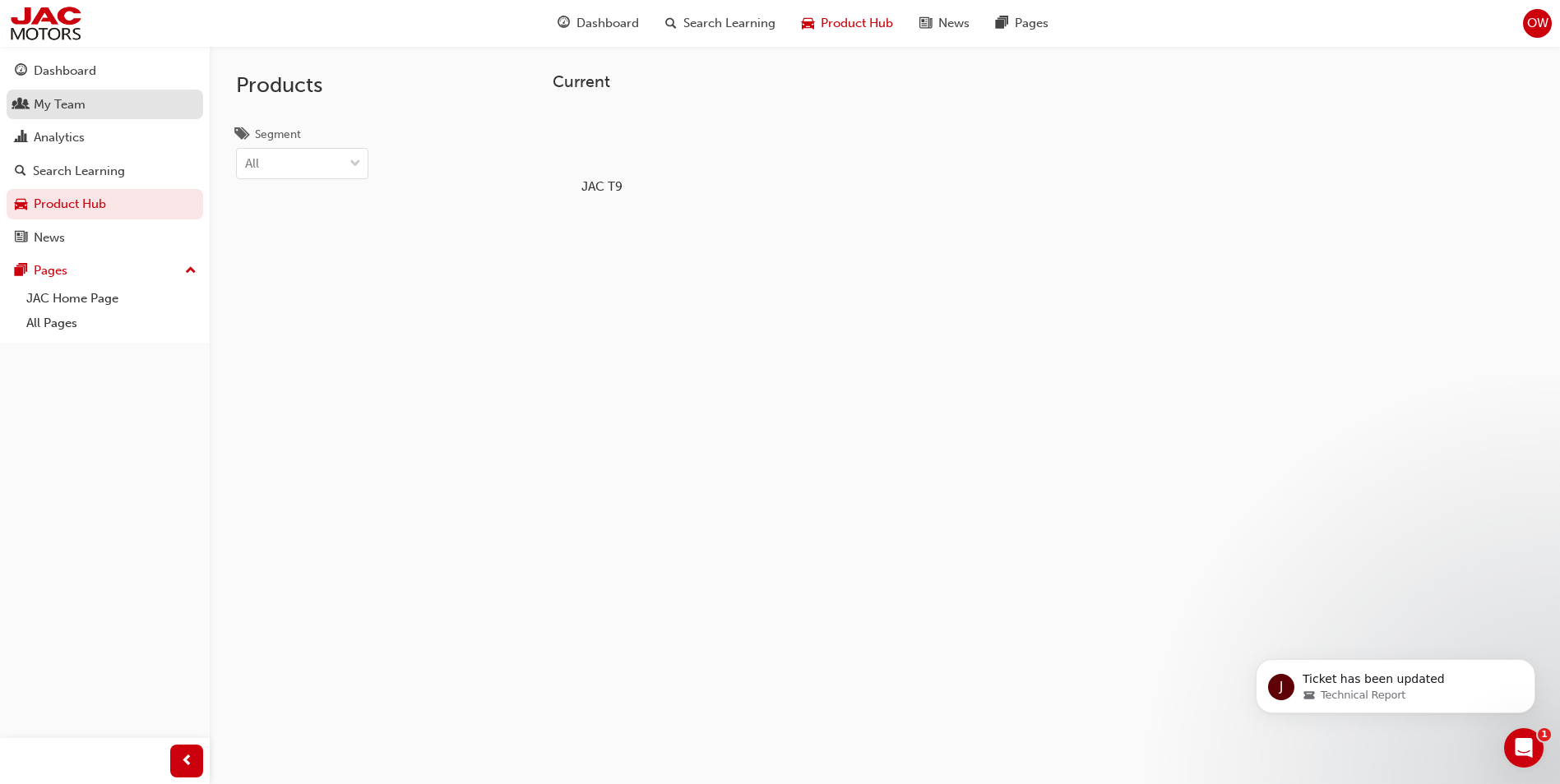
click at [65, 110] on div "My Team" at bounding box center [60, 104] width 52 height 19
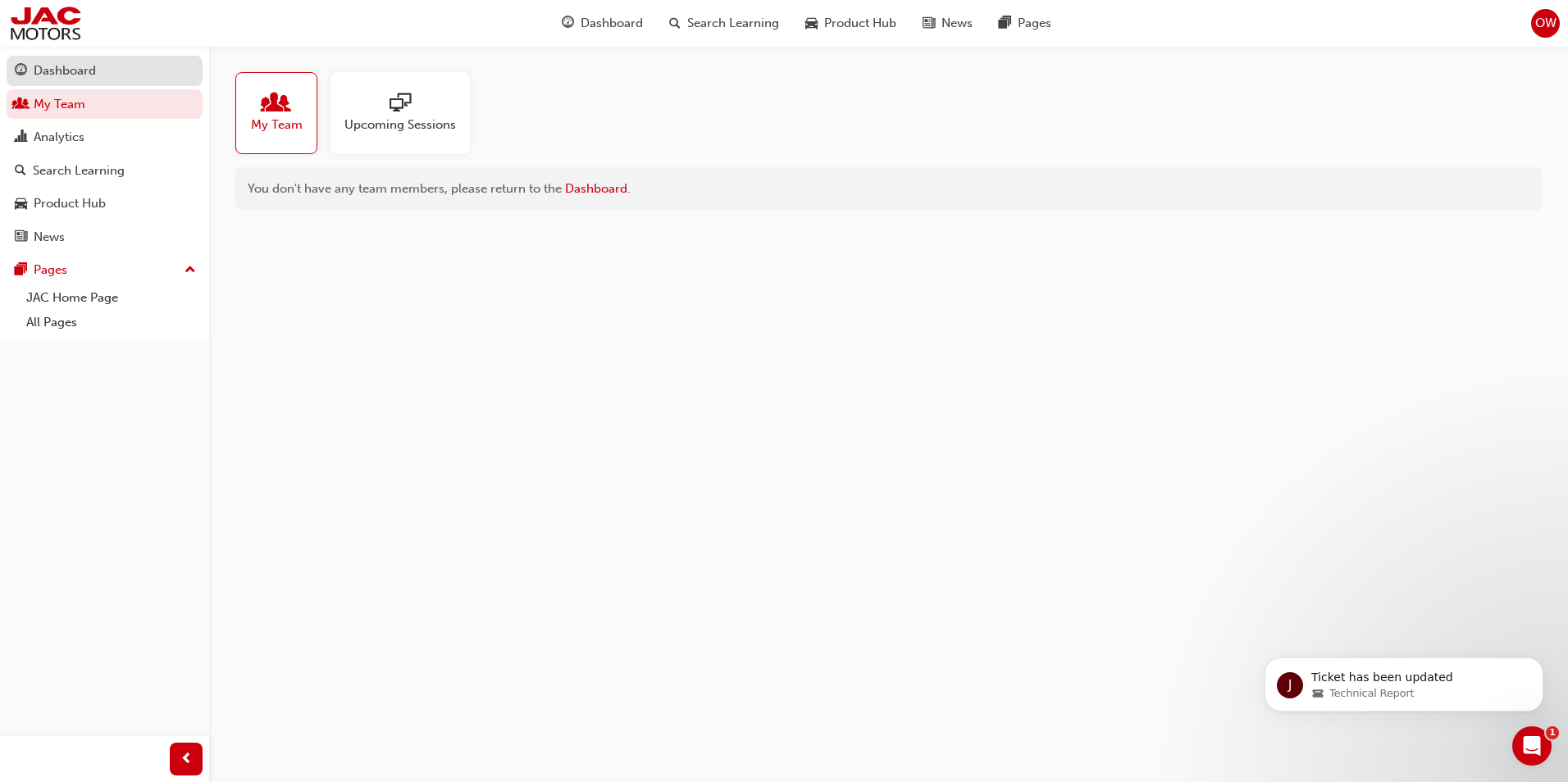
click at [80, 75] on div "Dashboard" at bounding box center [65, 70] width 62 height 19
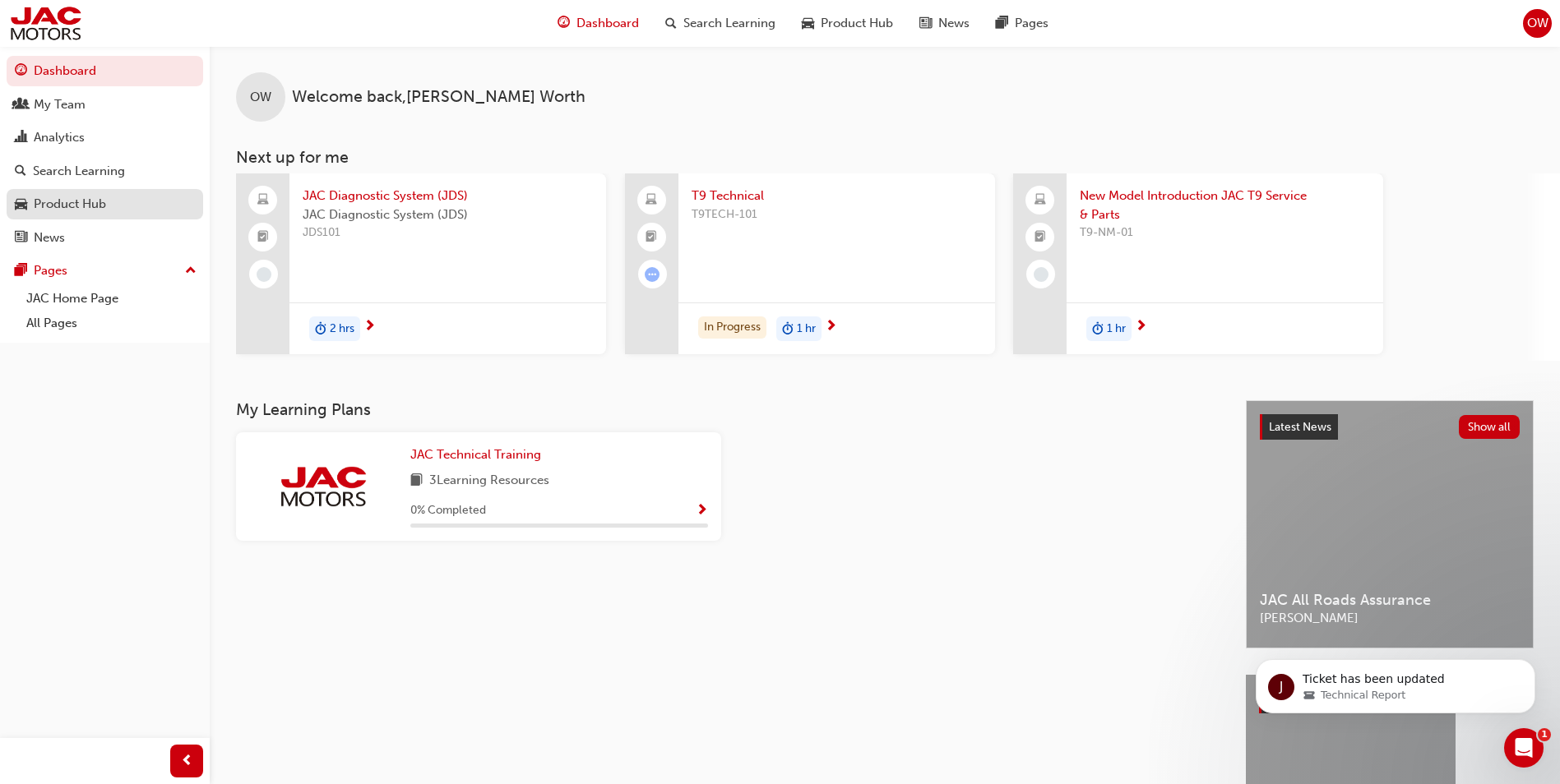
click at [64, 207] on div "Product Hub" at bounding box center [70, 204] width 72 height 19
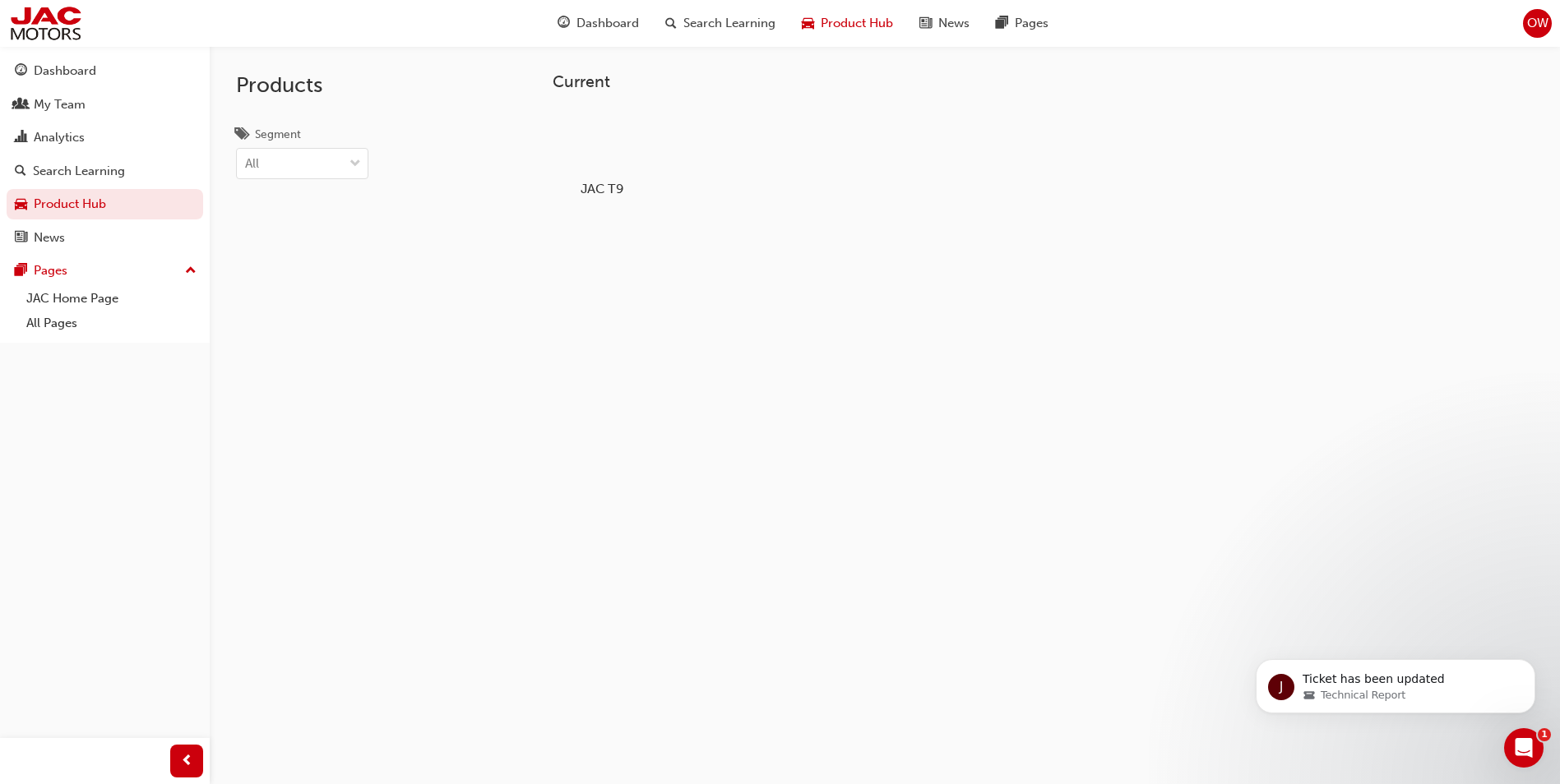
click at [604, 147] on div at bounding box center [603, 142] width 91 height 66
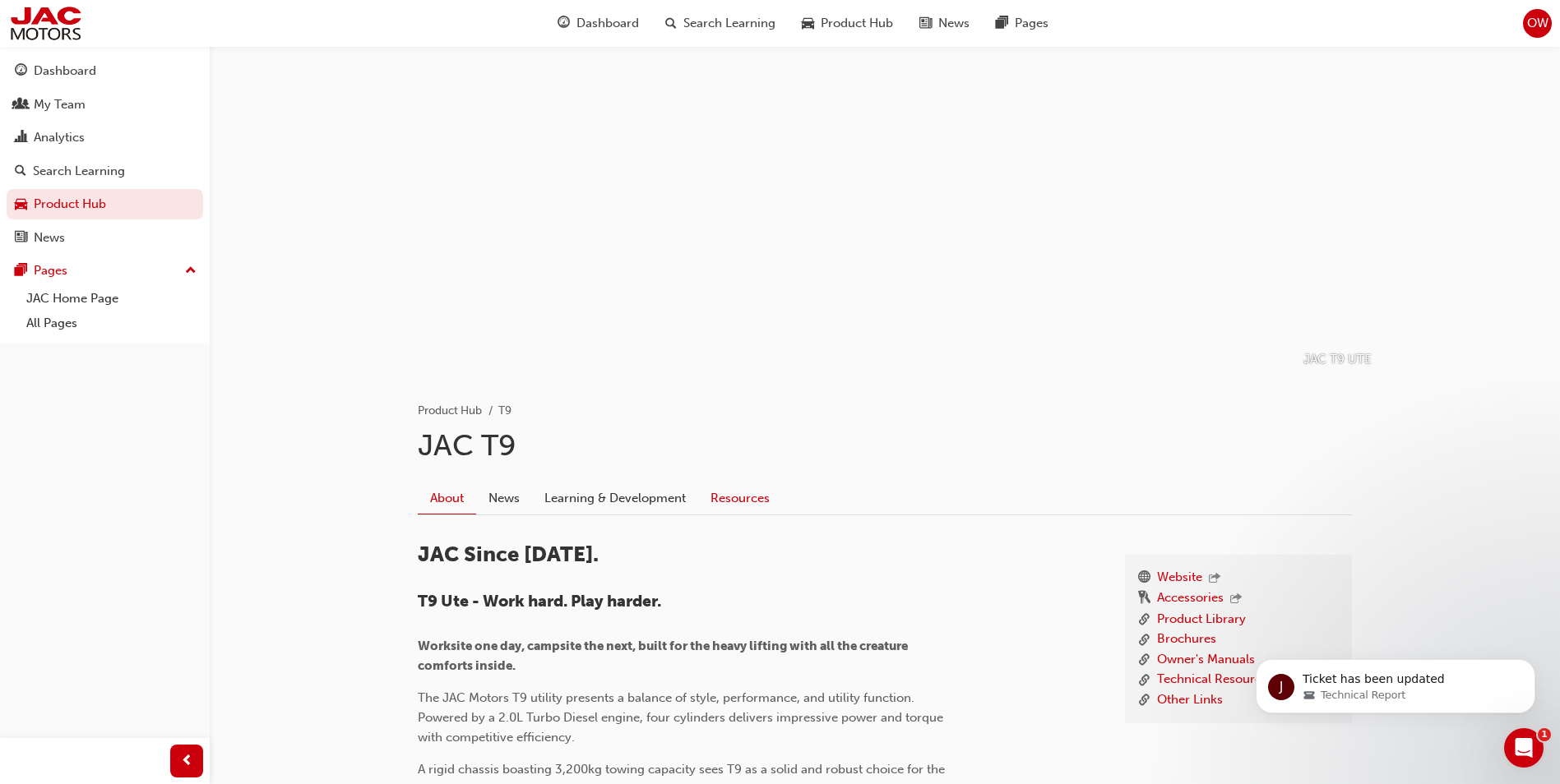
click at [720, 496] on link "Resources" at bounding box center [740, 498] width 84 height 31
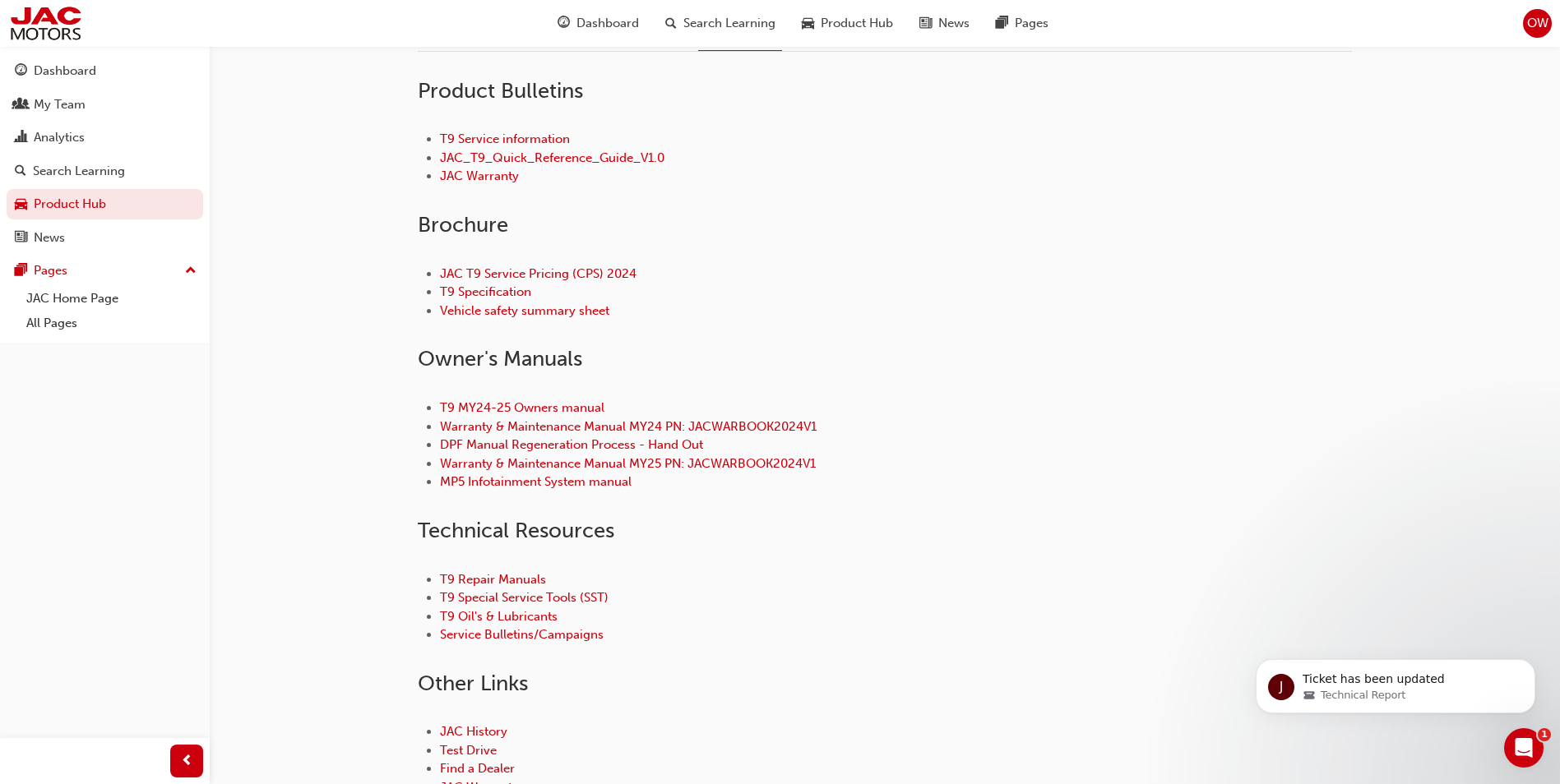
scroll to position [494, 0]
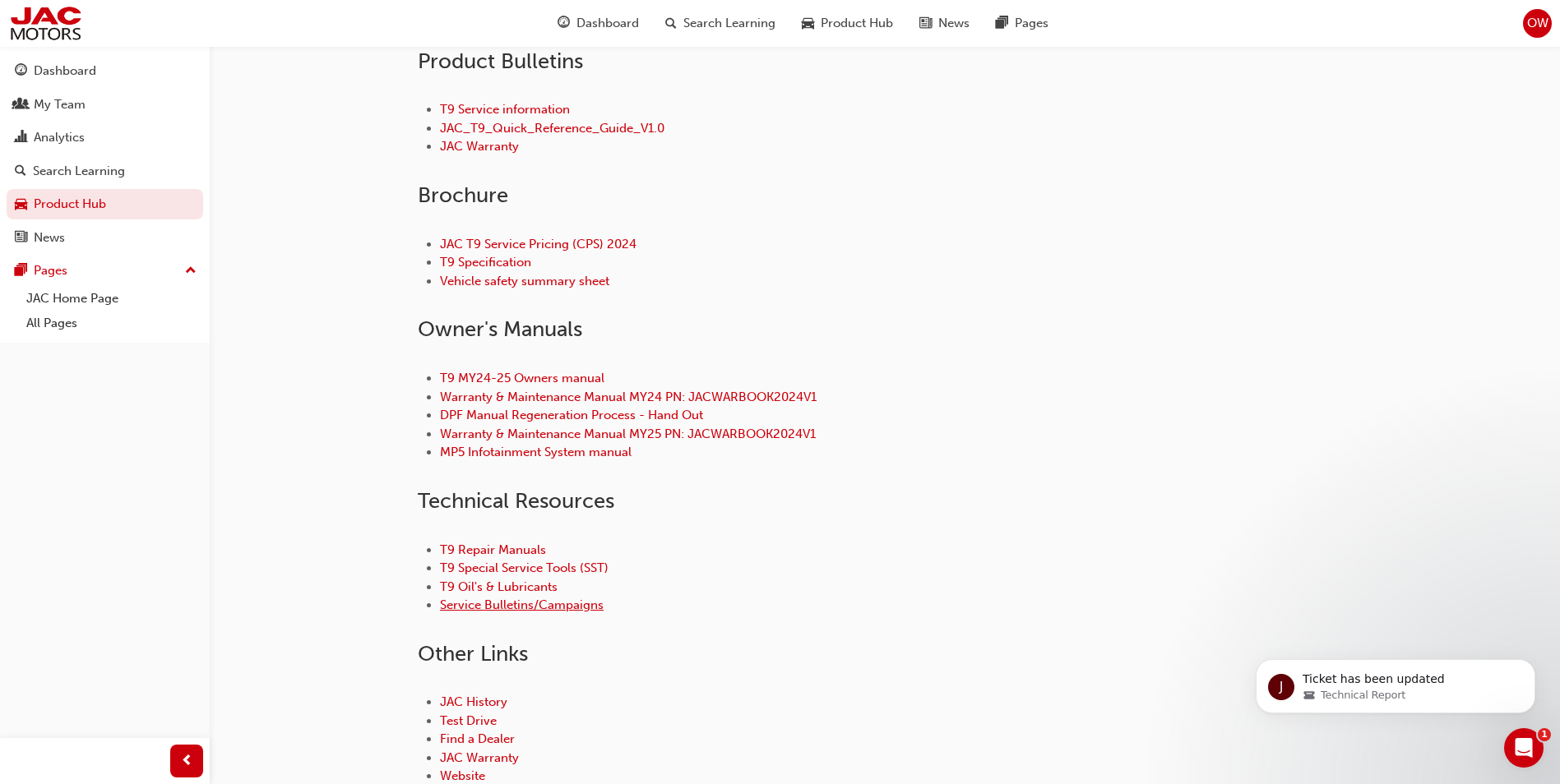
click at [508, 608] on link "Service Bulletins/Campaigns" at bounding box center [522, 605] width 164 height 15
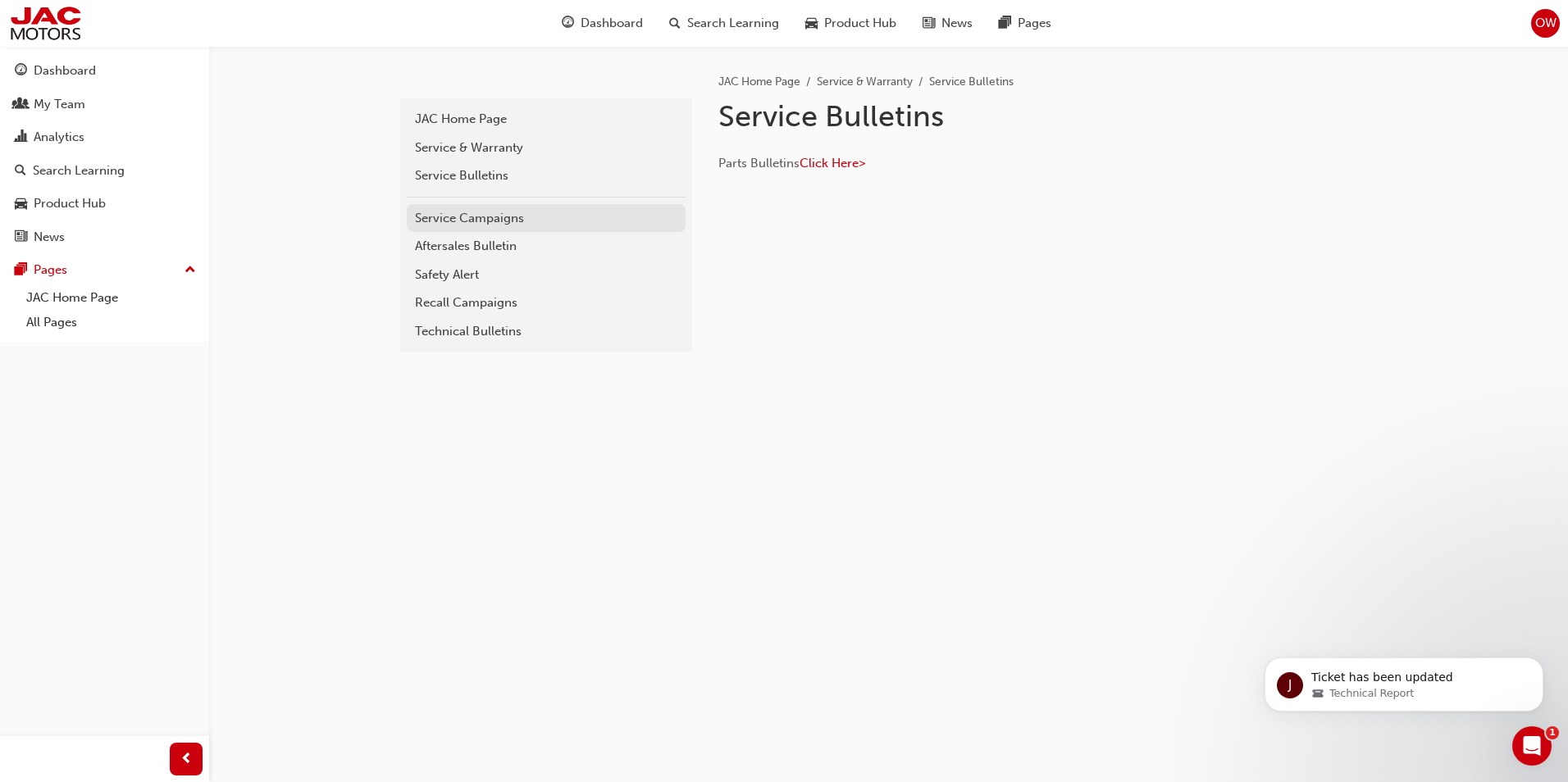
click at [477, 215] on div "Service Campaigns" at bounding box center [546, 218] width 262 height 19
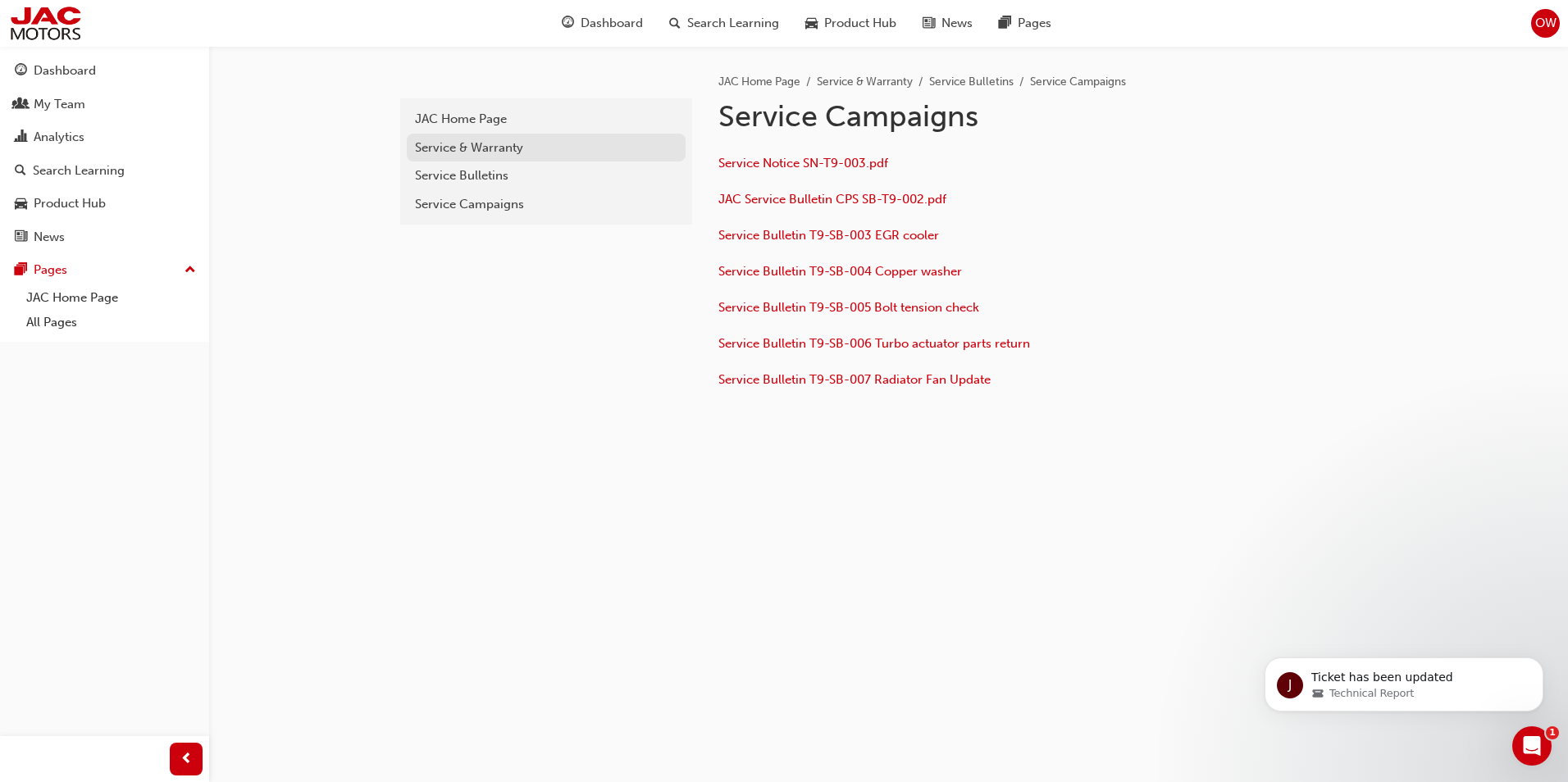
click at [484, 154] on div "Service & Warranty" at bounding box center [546, 148] width 262 height 19
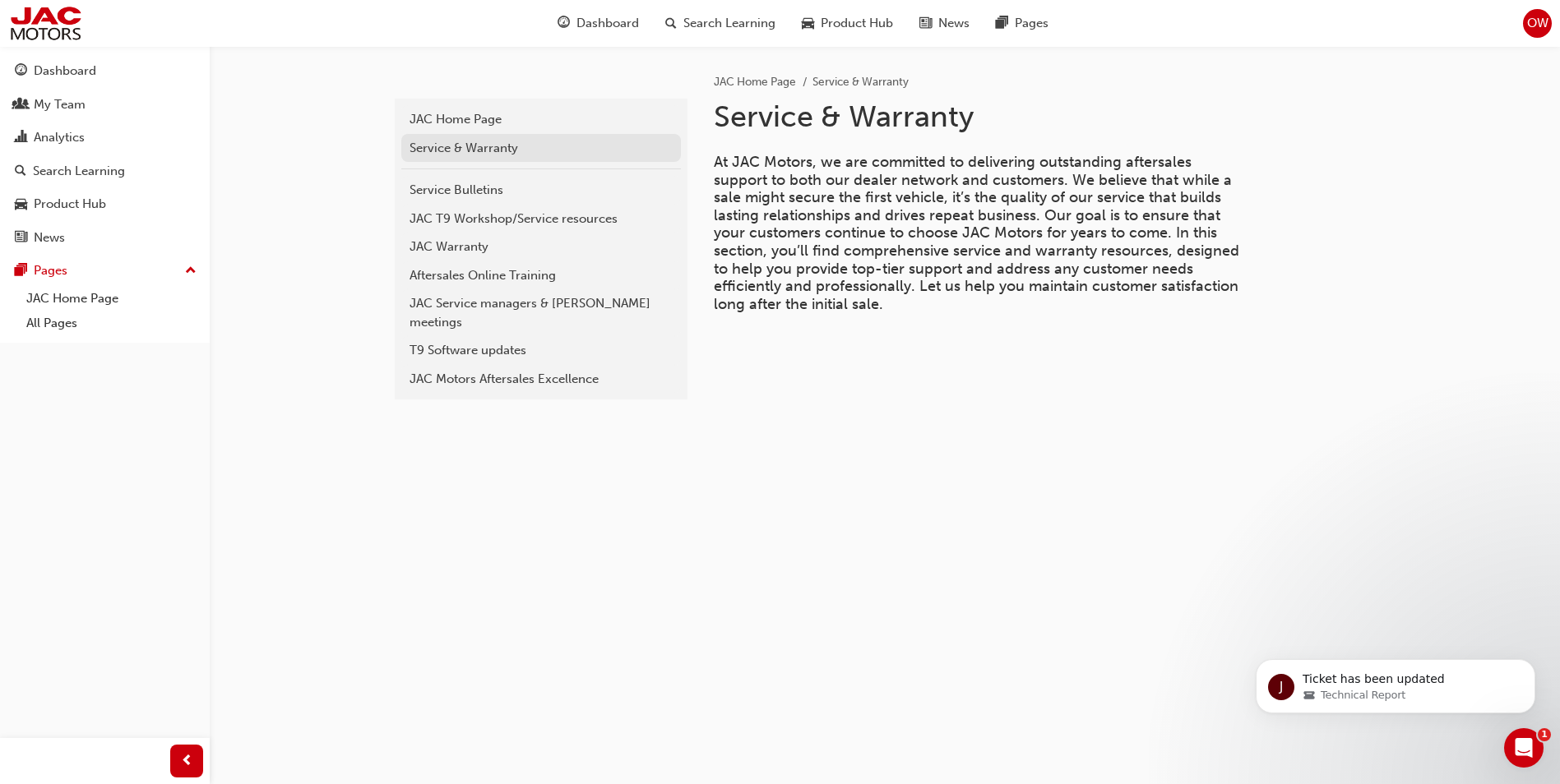
click at [473, 152] on div "Service & Warranty" at bounding box center [541, 148] width 263 height 19
click at [474, 190] on div "Service Bulletins" at bounding box center [541, 190] width 263 height 19
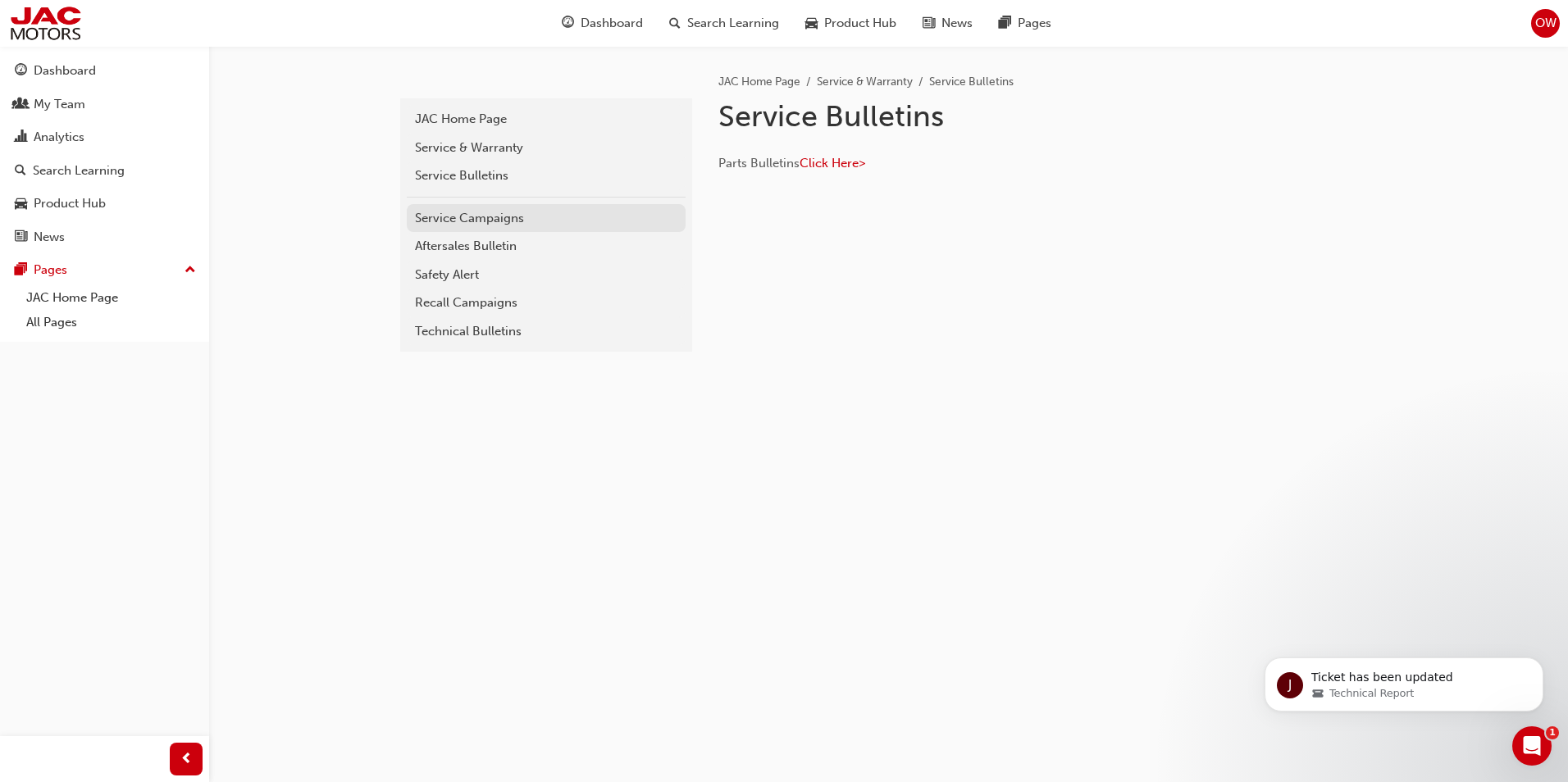
click at [487, 218] on div "Service Campaigns" at bounding box center [546, 218] width 262 height 19
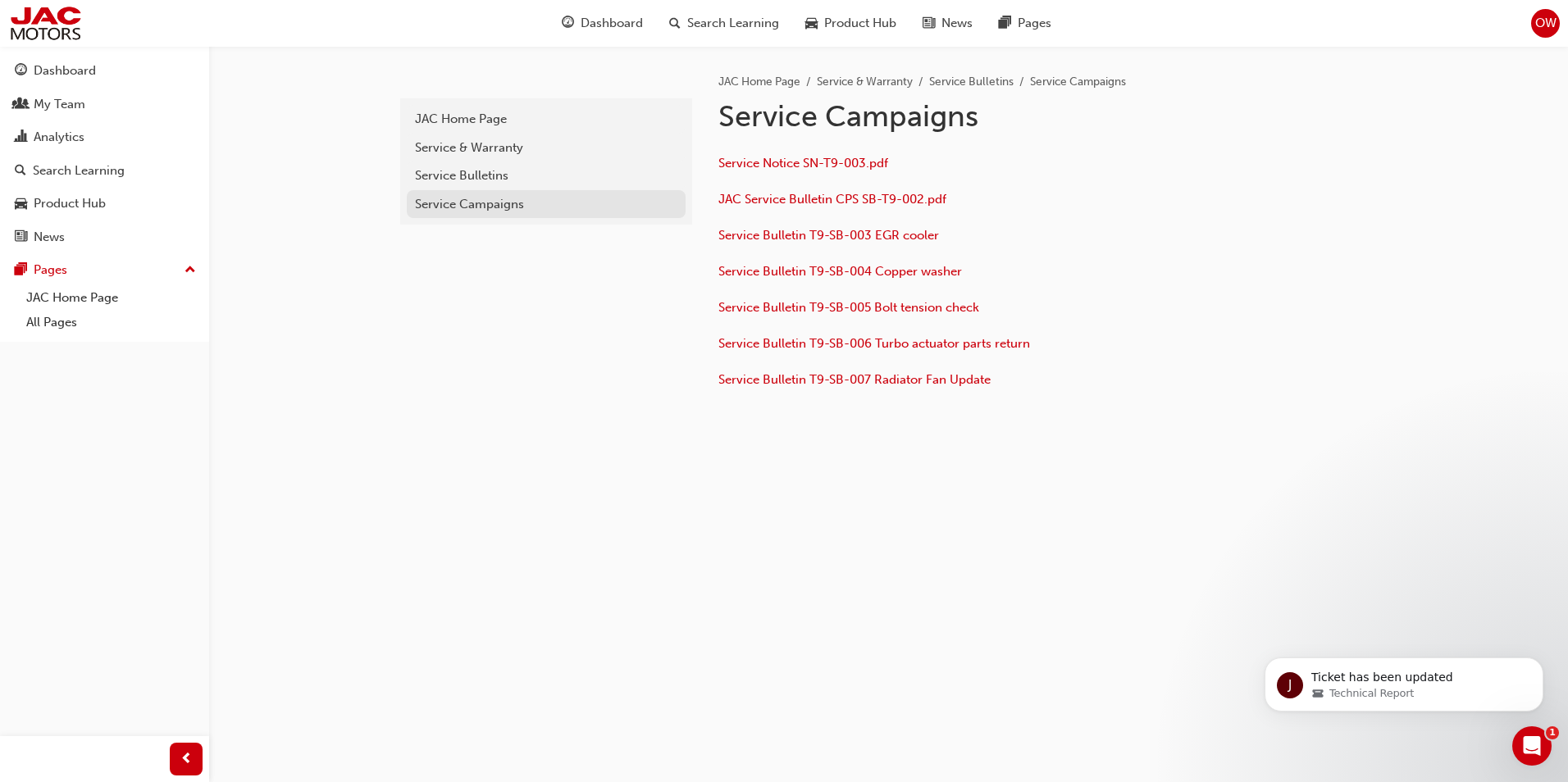
click at [475, 207] on div "Service Campaigns" at bounding box center [546, 204] width 262 height 19
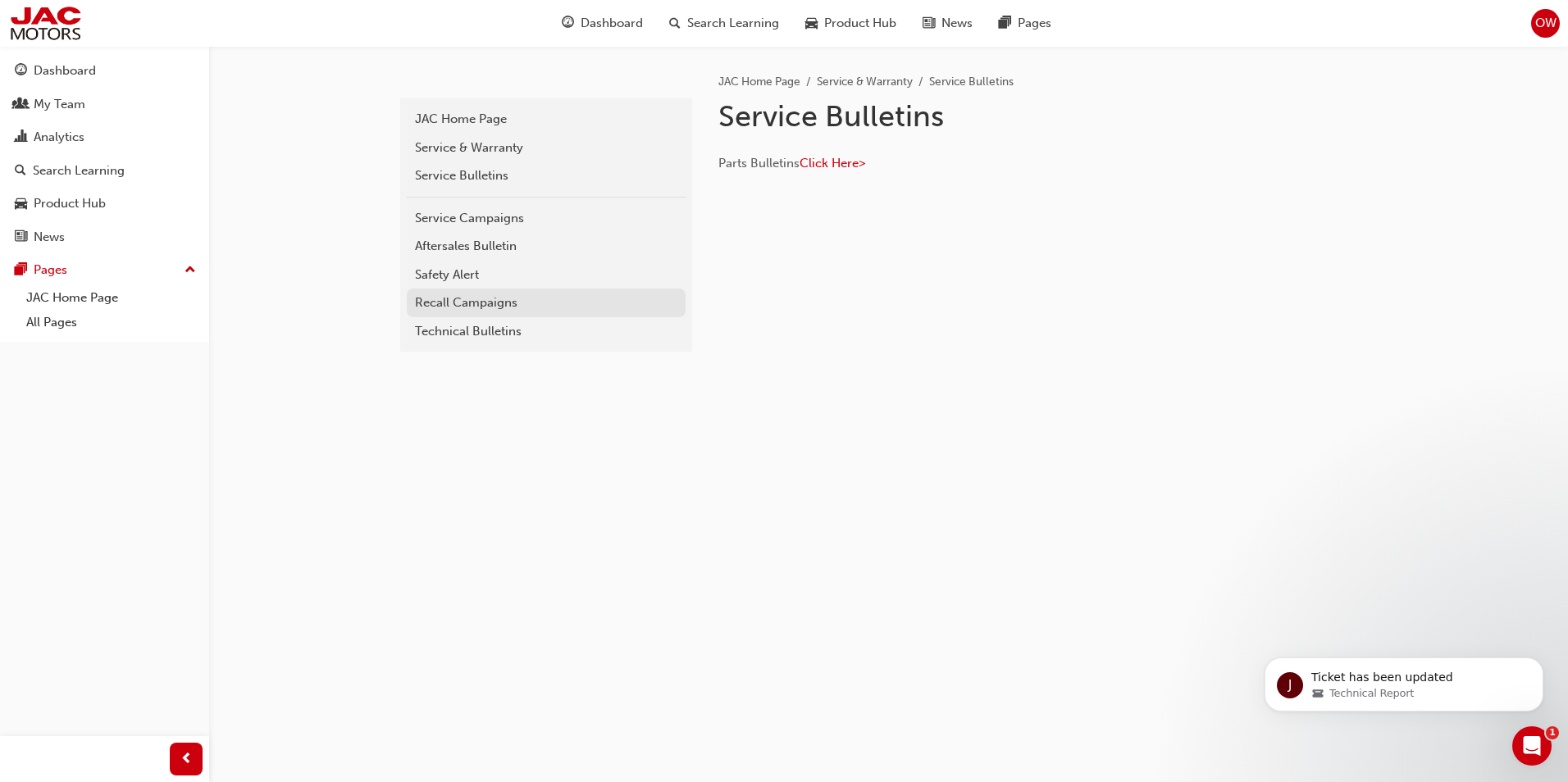
click at [462, 297] on div "Recall Campaigns" at bounding box center [546, 302] width 262 height 19
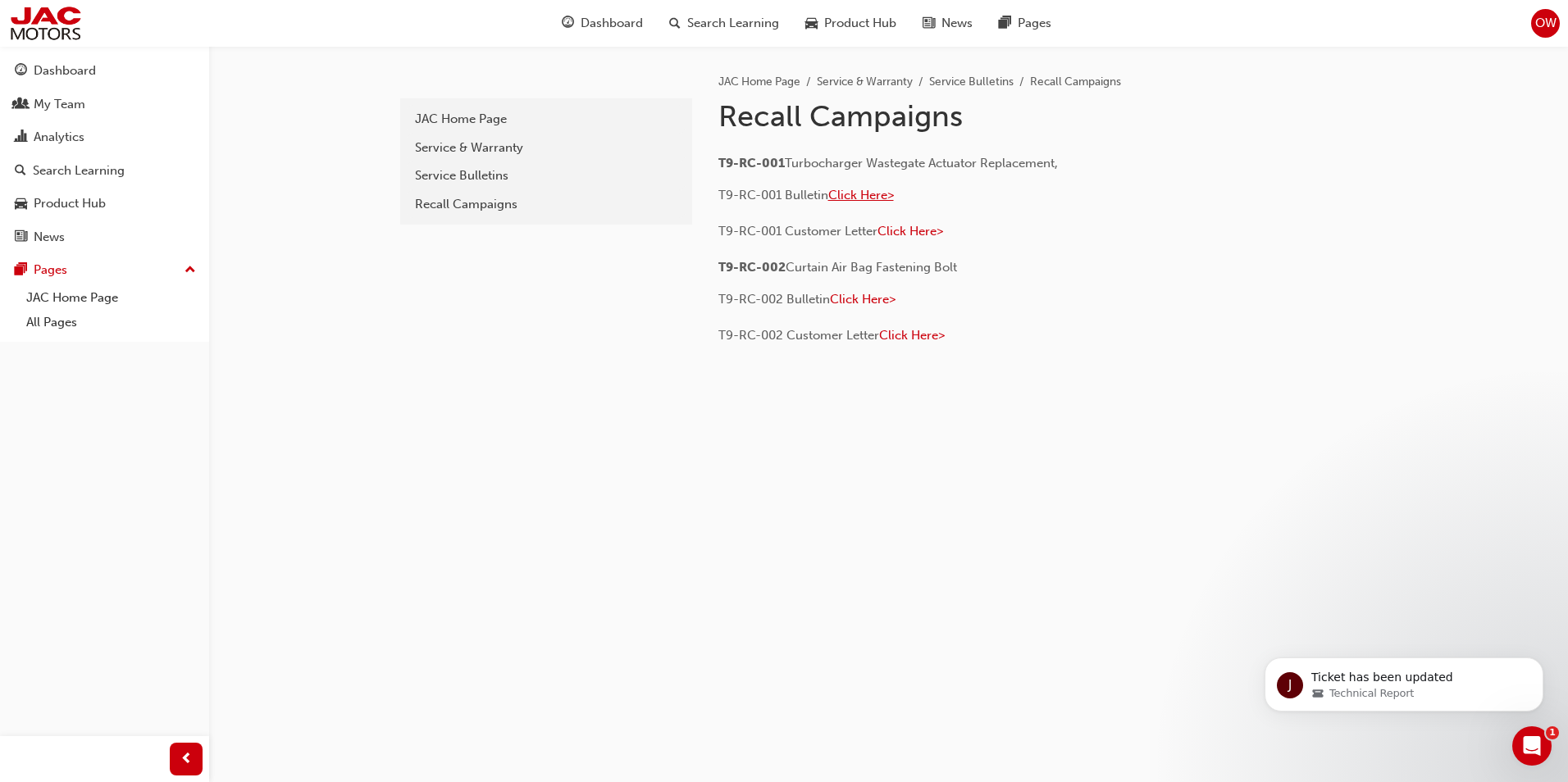
click at [867, 193] on span "Click Here>" at bounding box center [861, 195] width 66 height 15
